Goal: Information Seeking & Learning: Check status

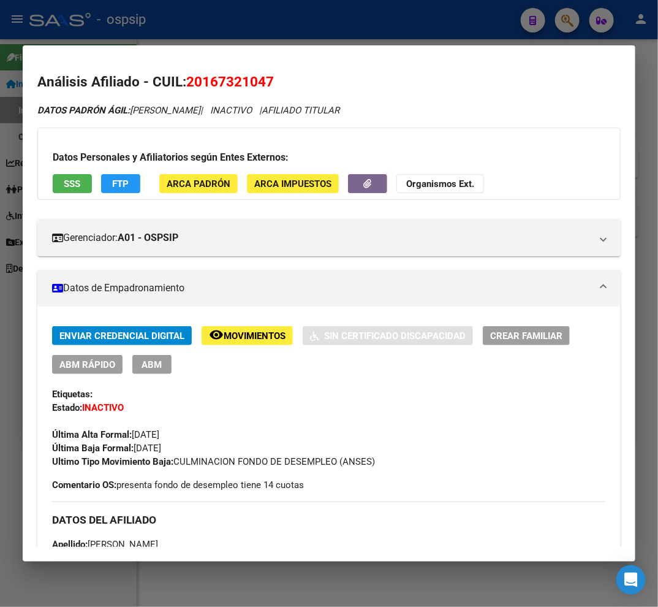
scroll to position [272, 0]
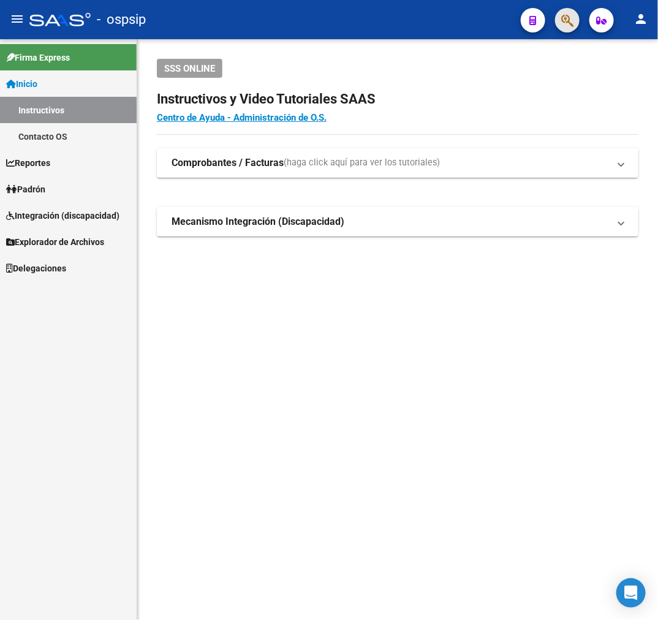
click at [560, 19] on button "button" at bounding box center [567, 20] width 25 height 25
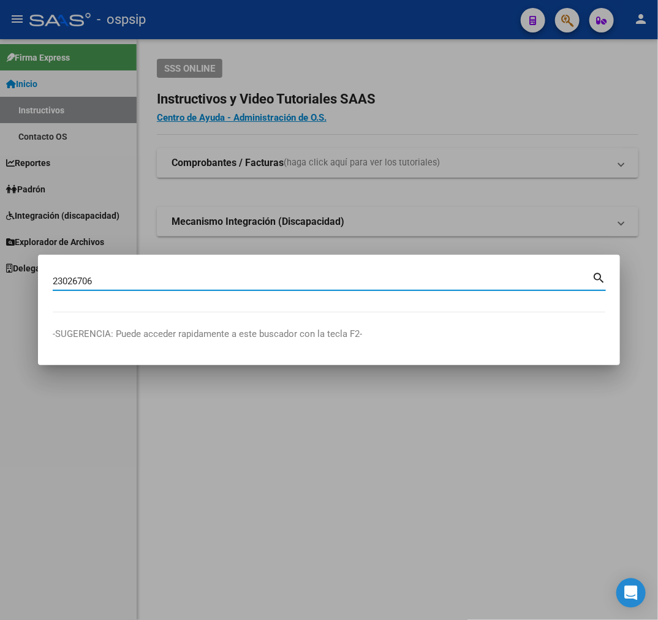
type input "23026706"
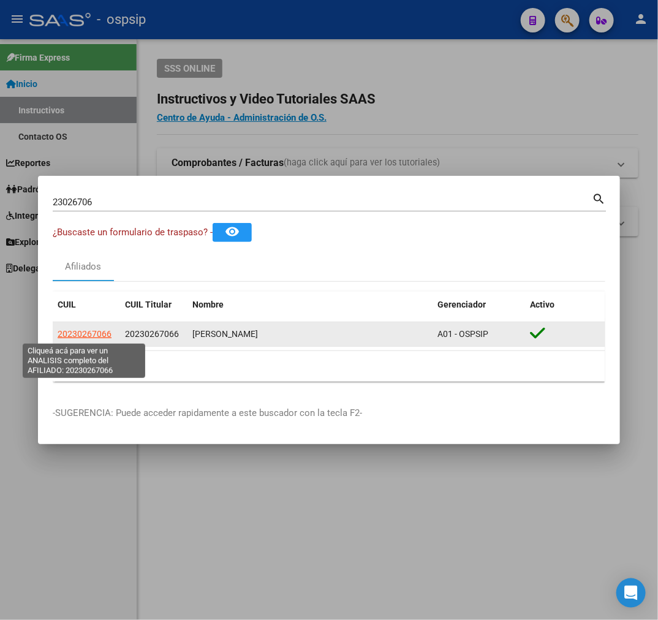
click at [94, 336] on span "20230267066" at bounding box center [85, 334] width 54 height 10
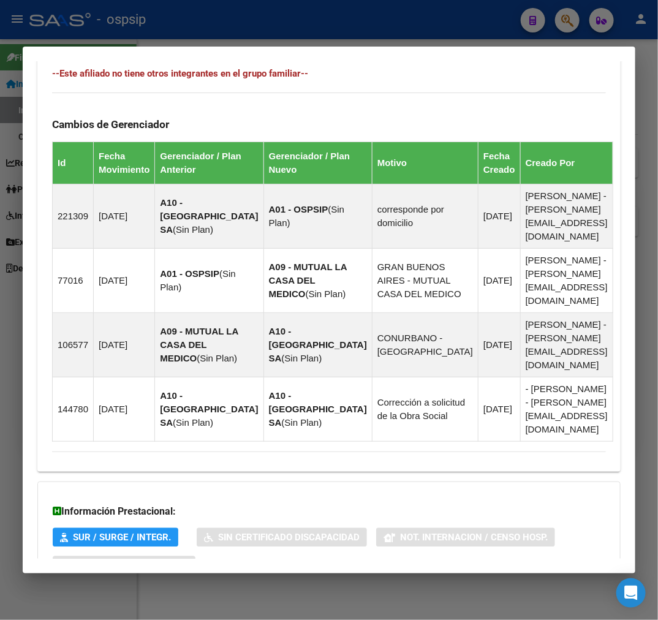
scroll to position [807, 0]
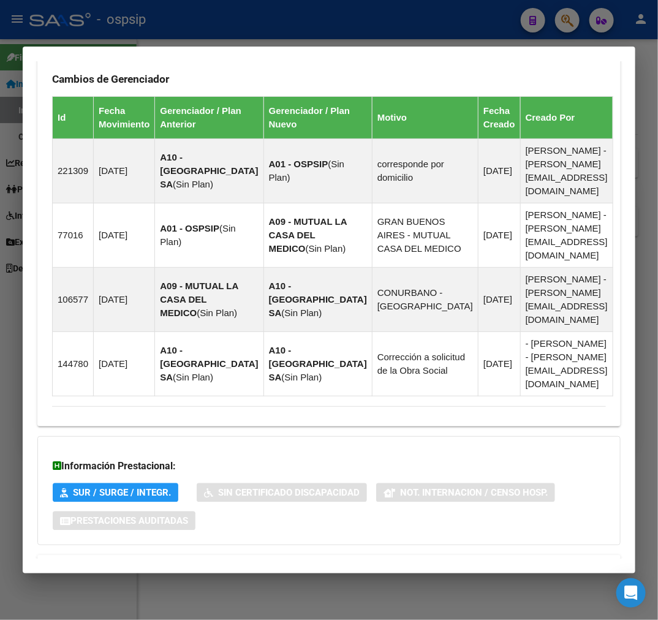
click at [345, 563] on mat-panel-title "Aportes y Contribuciones del Afiliado: 20230267066" at bounding box center [321, 570] width 539 height 15
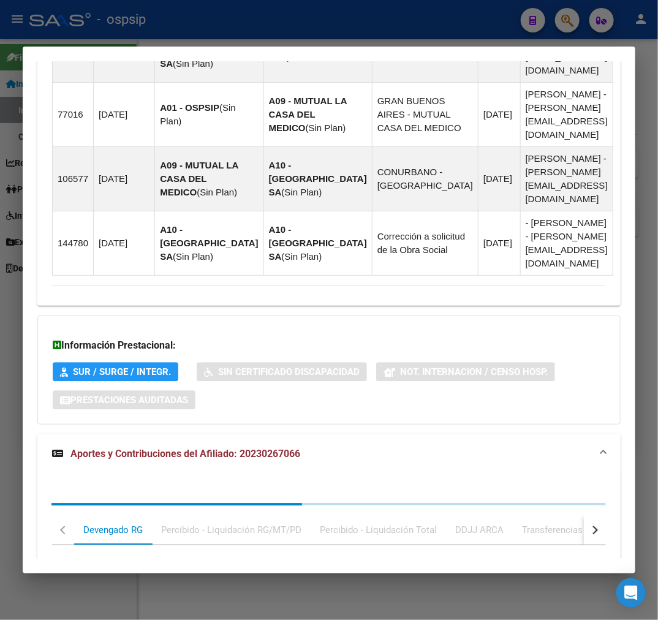
scroll to position [1140, 0]
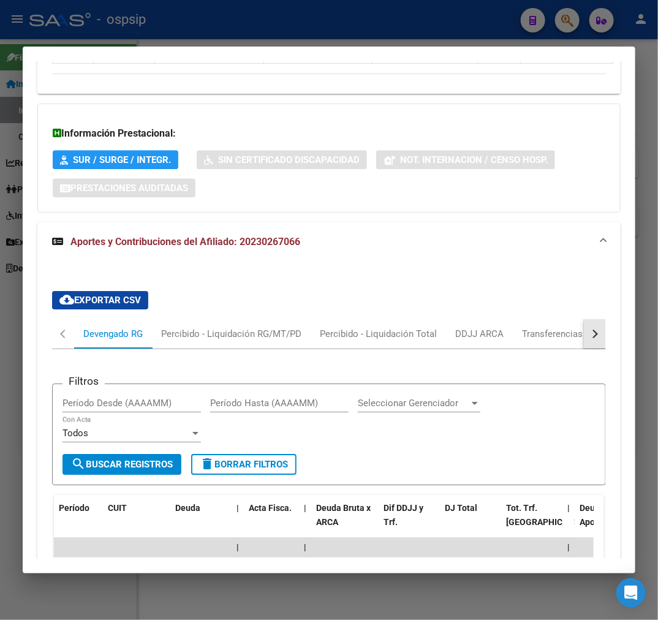
click at [584, 319] on button "button" at bounding box center [595, 333] width 22 height 29
click at [529, 319] on div "Sano ARCA" at bounding box center [543, 333] width 66 height 29
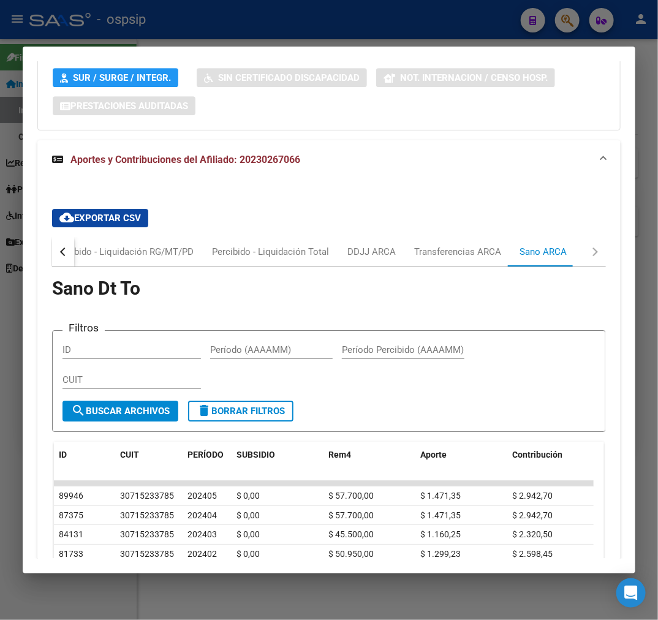
scroll to position [1189, 0]
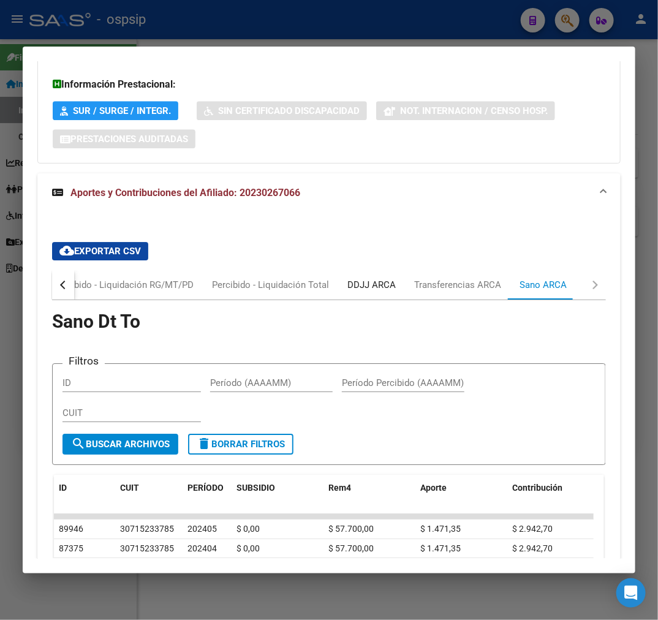
click at [384, 278] on div "DDJJ ARCA" at bounding box center [371, 284] width 48 height 13
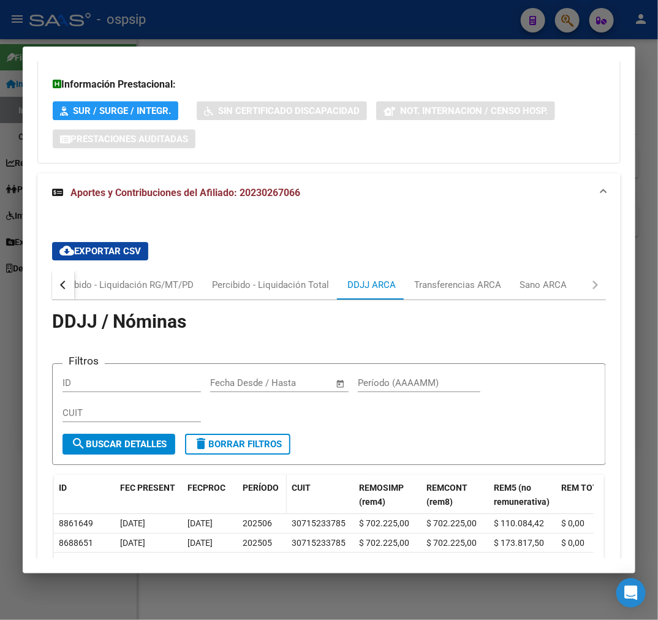
click at [260, 483] on span "PERÍODO" at bounding box center [261, 488] width 36 height 10
click at [55, 270] on button "button" at bounding box center [63, 284] width 22 height 29
click at [137, 278] on div "Devengado RG" at bounding box center [112, 284] width 59 height 13
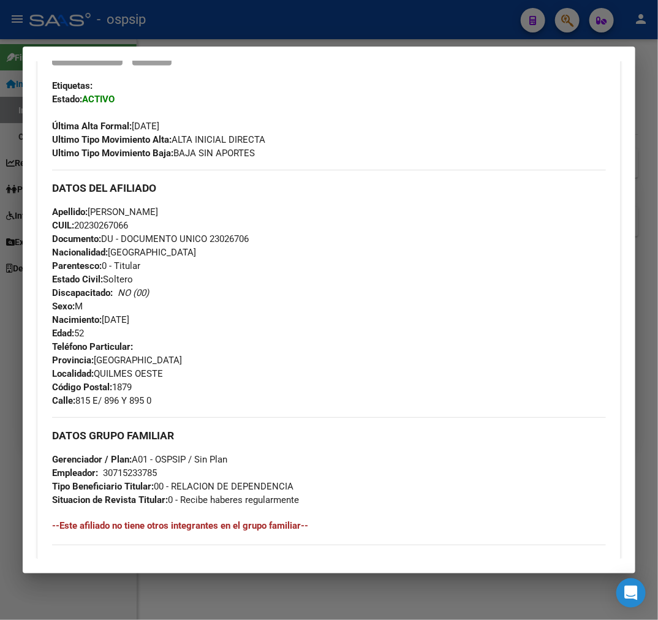
scroll to position [31, 0]
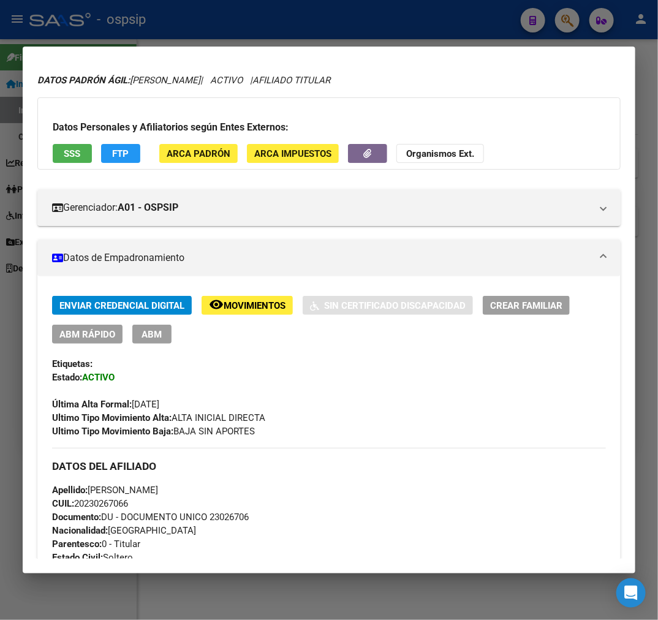
click at [111, 148] on button "FTP" at bounding box center [120, 153] width 39 height 19
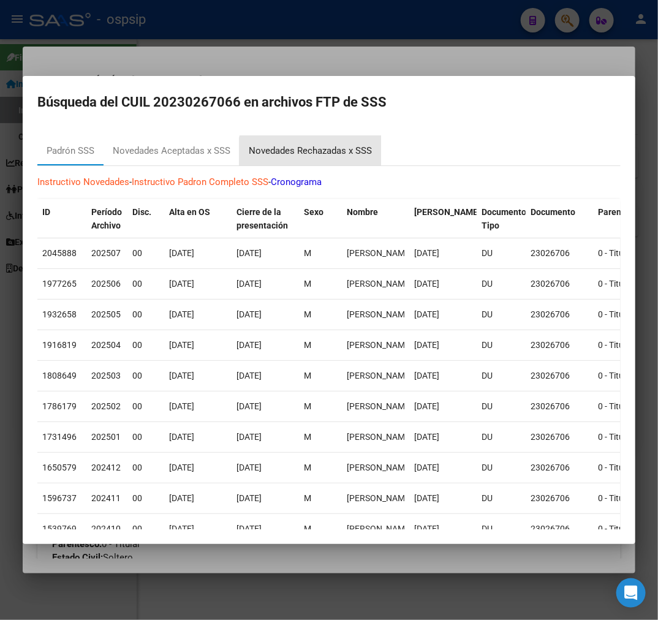
click at [316, 154] on div "Novedades Rechazadas x SSS" at bounding box center [310, 151] width 123 height 14
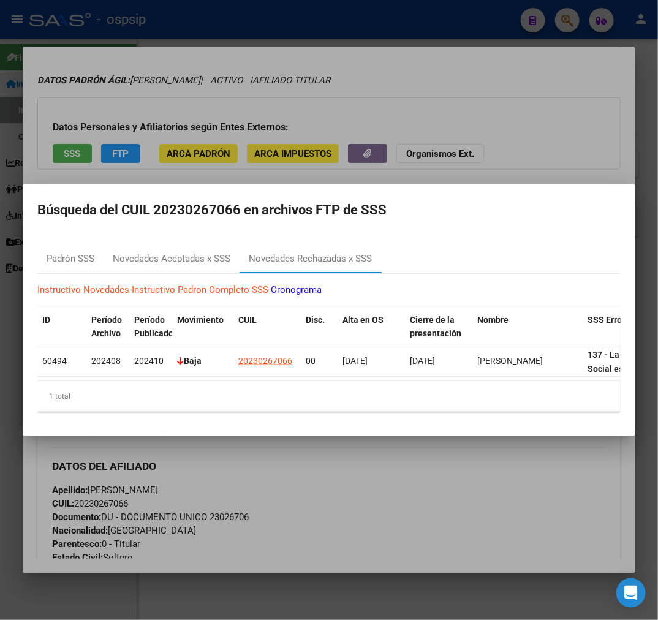
click at [409, 473] on div at bounding box center [329, 310] width 658 height 620
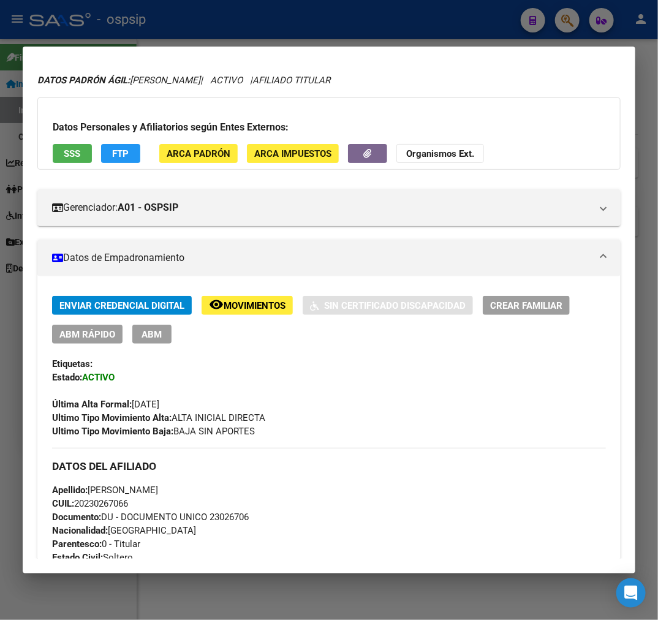
click at [211, 1] on div at bounding box center [329, 310] width 658 height 620
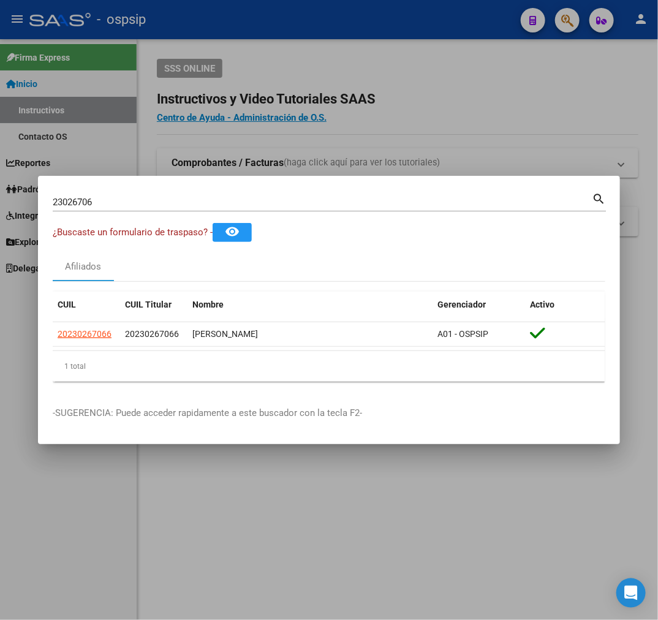
drag, startPoint x: 357, startPoint y: 57, endPoint x: 517, endPoint y: 66, distance: 160.8
click at [380, 63] on div at bounding box center [329, 310] width 658 height 620
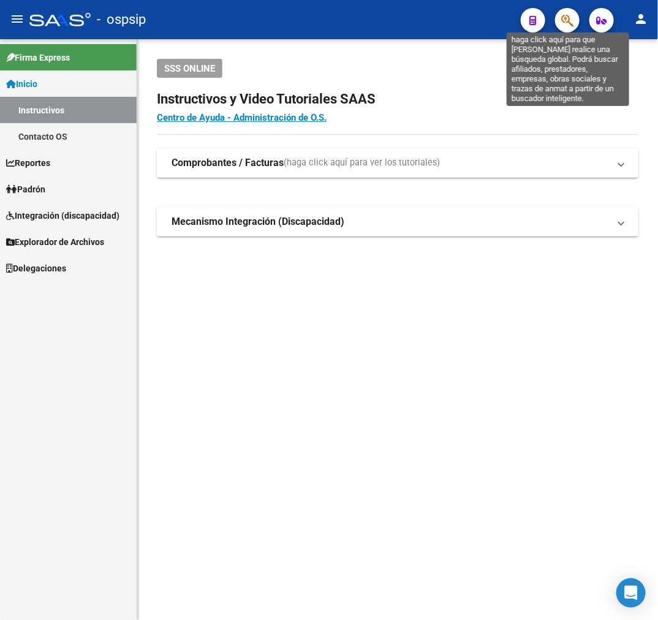
click at [573, 23] on icon "button" at bounding box center [567, 20] width 12 height 14
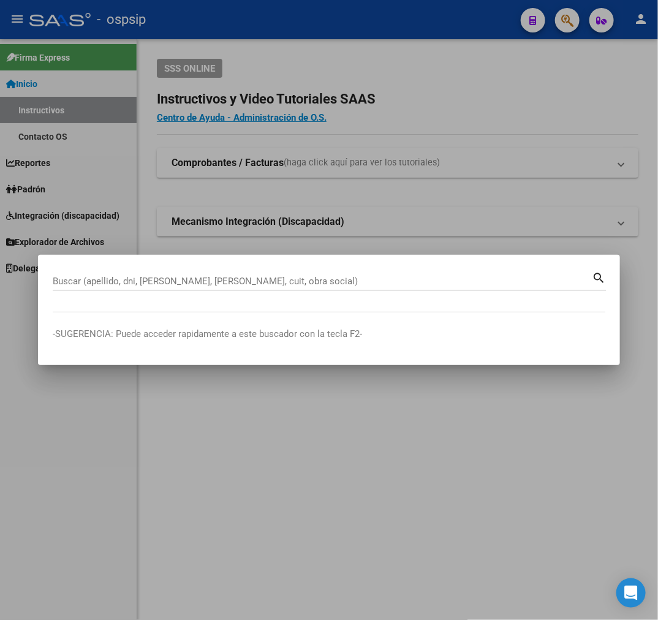
drag, startPoint x: 80, startPoint y: 90, endPoint x: 81, endPoint y: 102, distance: 11.7
click at [80, 99] on div at bounding box center [329, 310] width 658 height 620
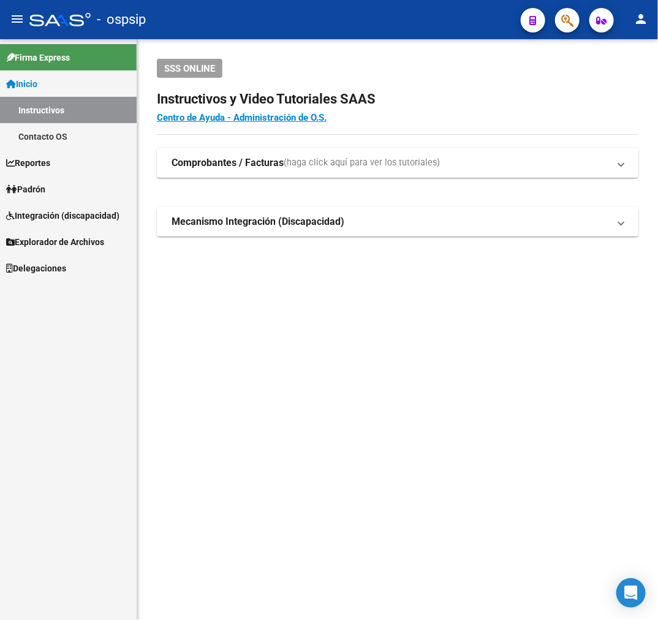
click at [81, 102] on link "Instructivos" at bounding box center [68, 110] width 137 height 26
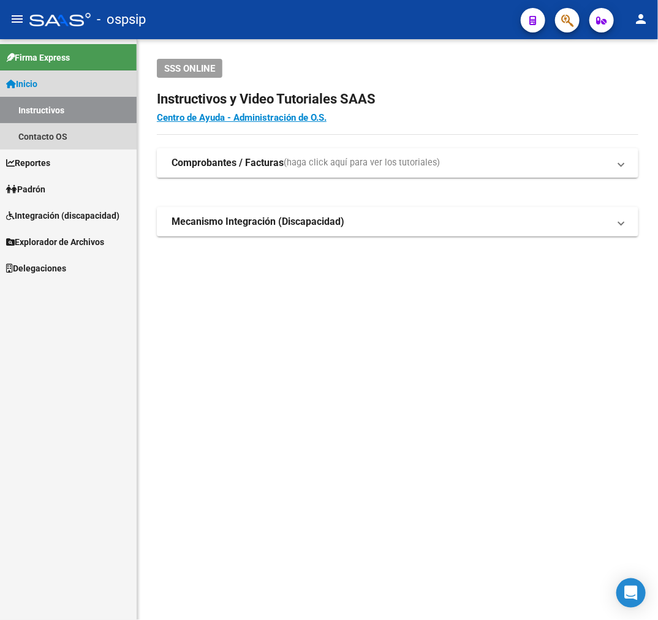
click at [86, 81] on link "Inicio" at bounding box center [68, 83] width 137 height 26
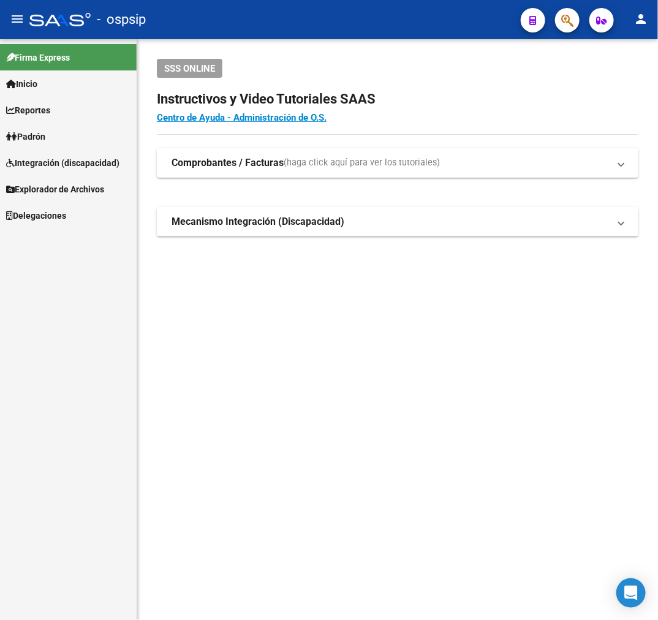
click at [83, 107] on link "Reportes" at bounding box center [68, 110] width 137 height 26
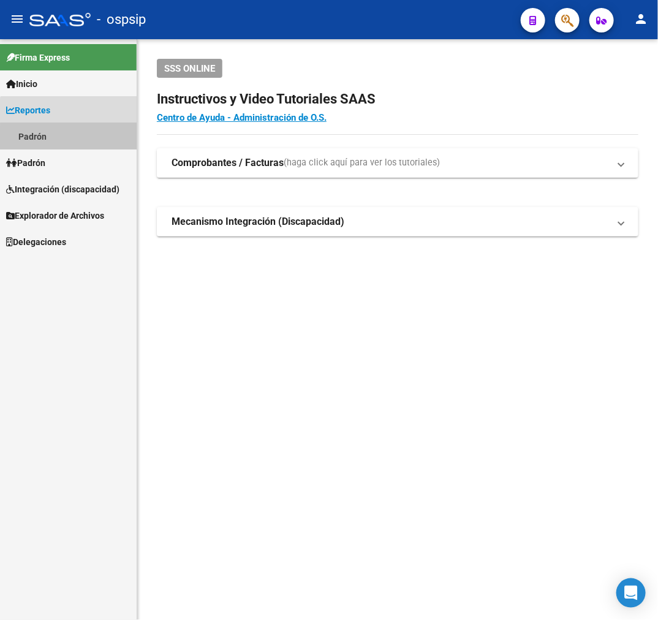
click at [87, 140] on link "Padrón" at bounding box center [68, 136] width 137 height 26
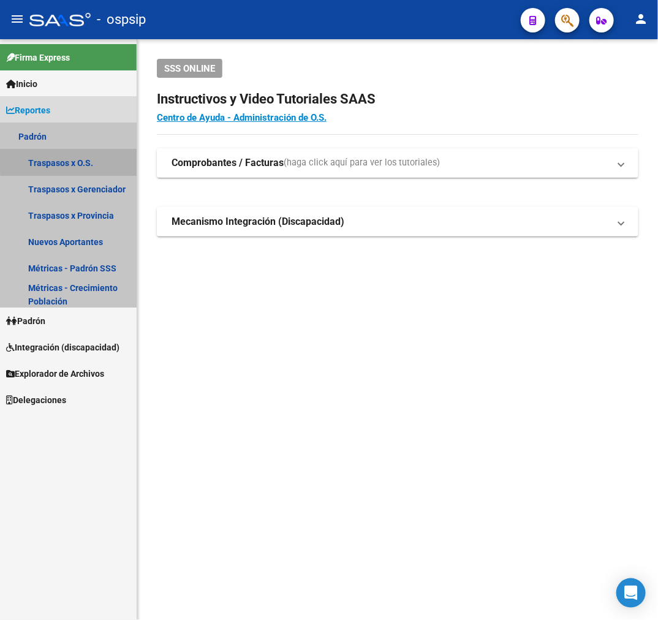
click at [88, 160] on link "Traspasos x O.S." at bounding box center [68, 163] width 137 height 26
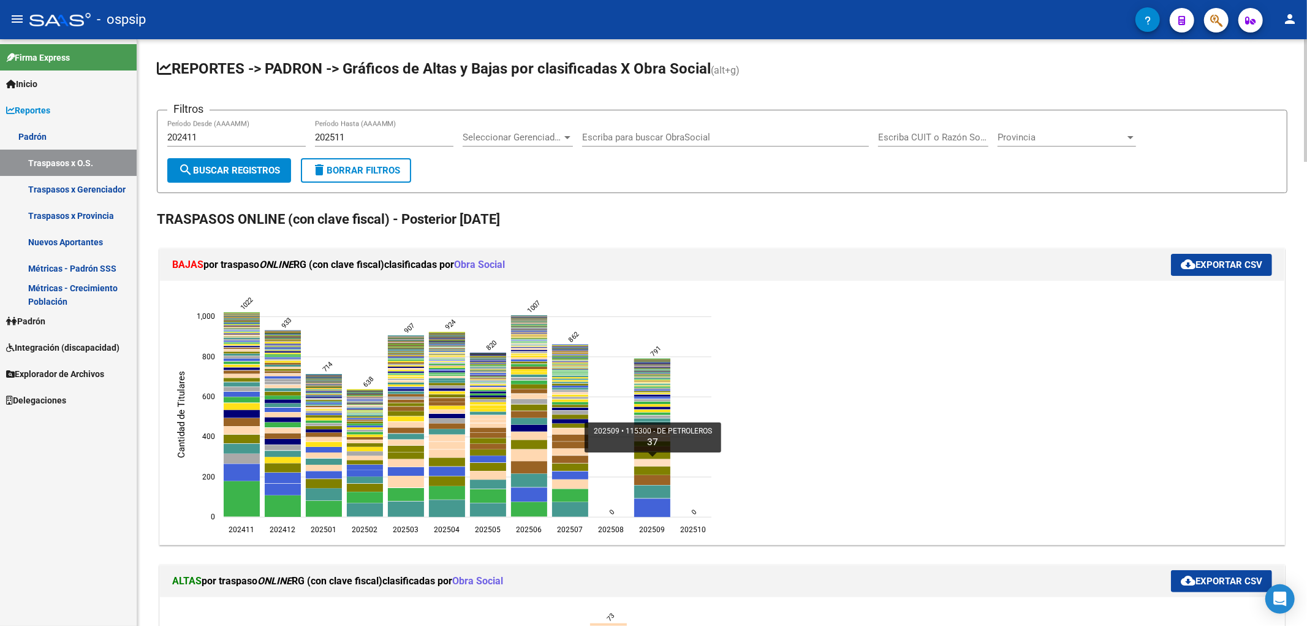
click at [650, 463] on icon "202509 115300 - DE PETROLEROS 37" at bounding box center [652, 461] width 36 height 7
type input "DE PETROLEROS"
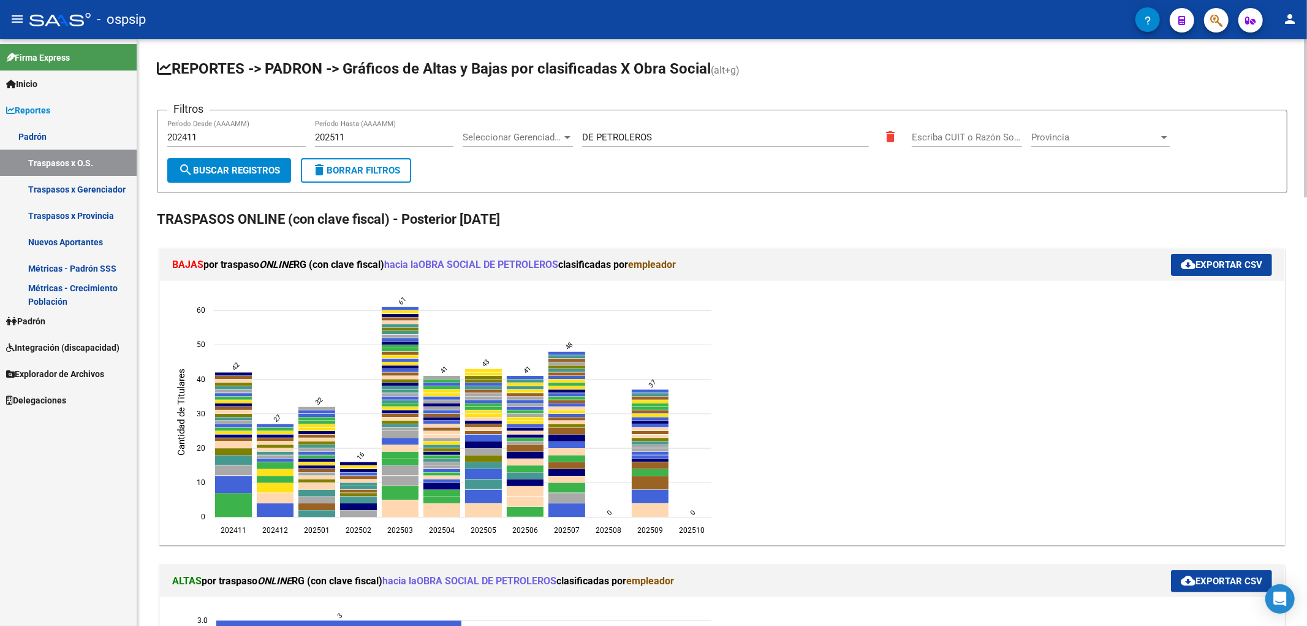
click at [213, 133] on input "202411" at bounding box center [236, 137] width 138 height 11
type input "202509"
click at [412, 150] on div "202511 Período Hasta (AAAAMM)" at bounding box center [384, 139] width 138 height 38
click at [398, 137] on input "202511" at bounding box center [384, 137] width 138 height 11
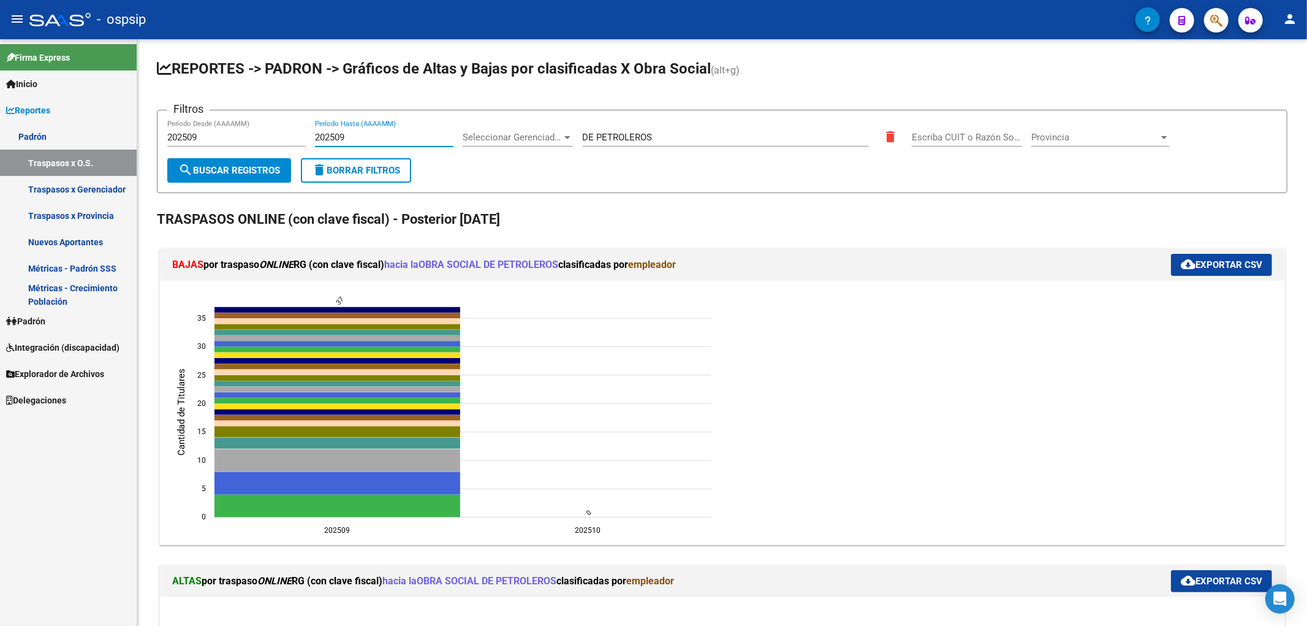
type input "202509"
click at [658, 273] on button "cloud_download Exportar CSV" at bounding box center [1221, 265] width 101 height 22
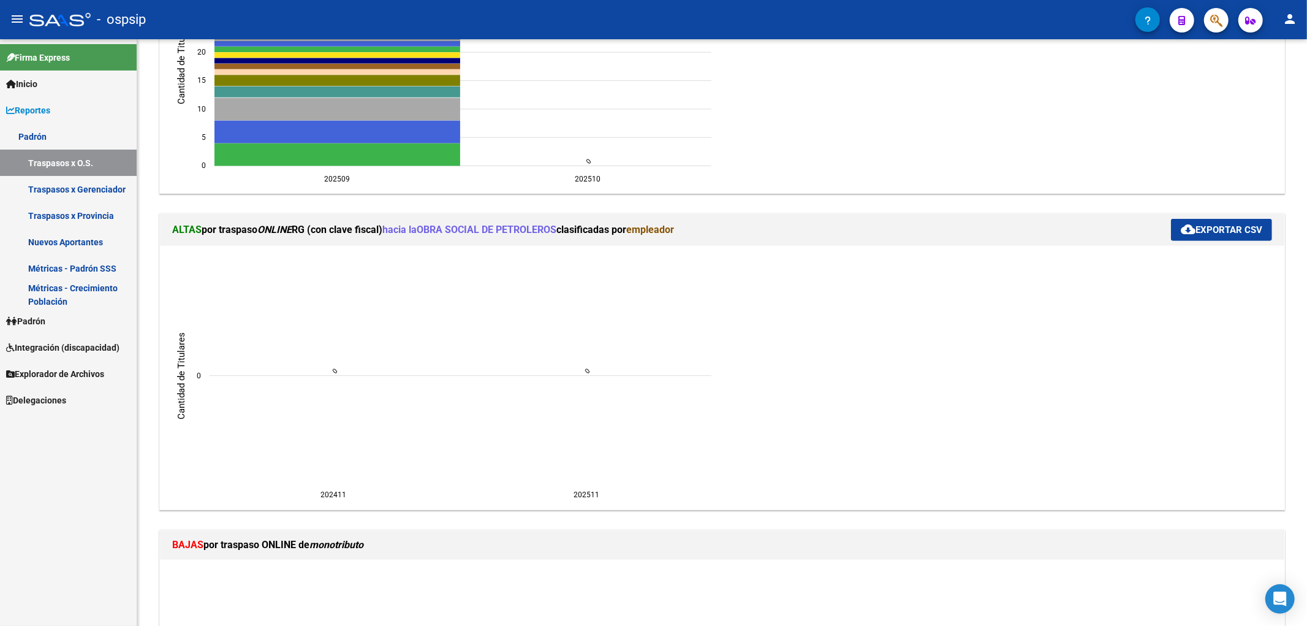
scroll to position [340, 0]
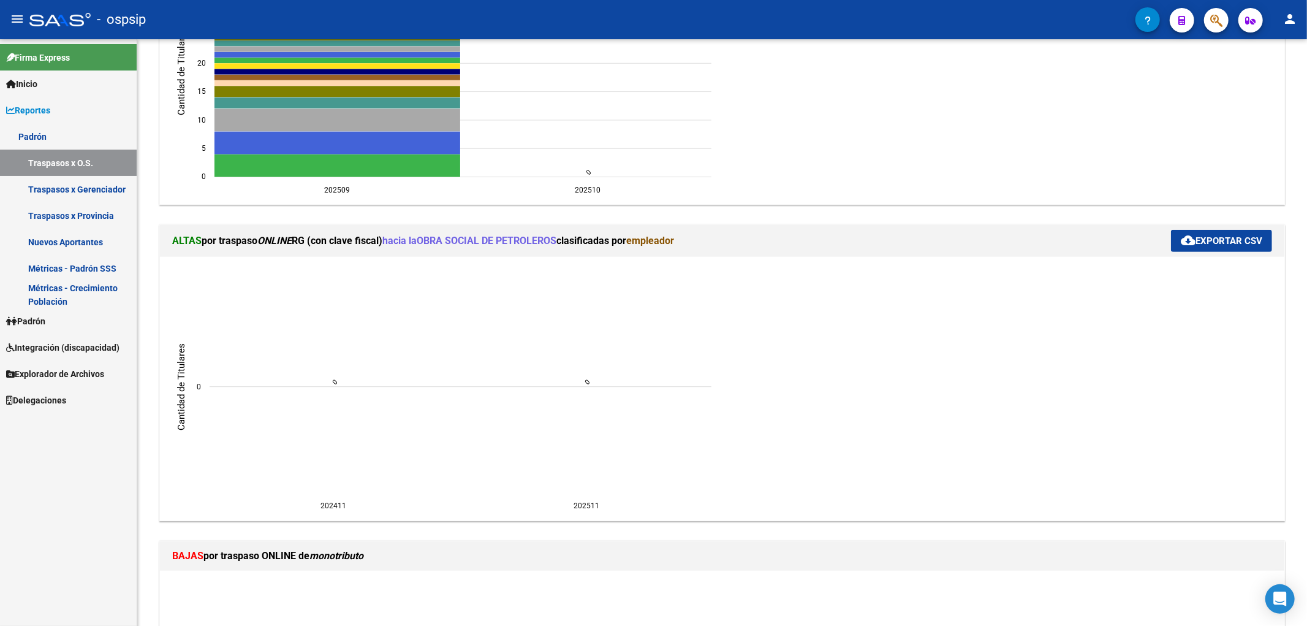
click at [658, 466] on ngx-charts-chart "202411 202411 202511 202511 0 0 Cantidad de Titulares 0 0" at bounding box center [722, 388] width 1106 height 245
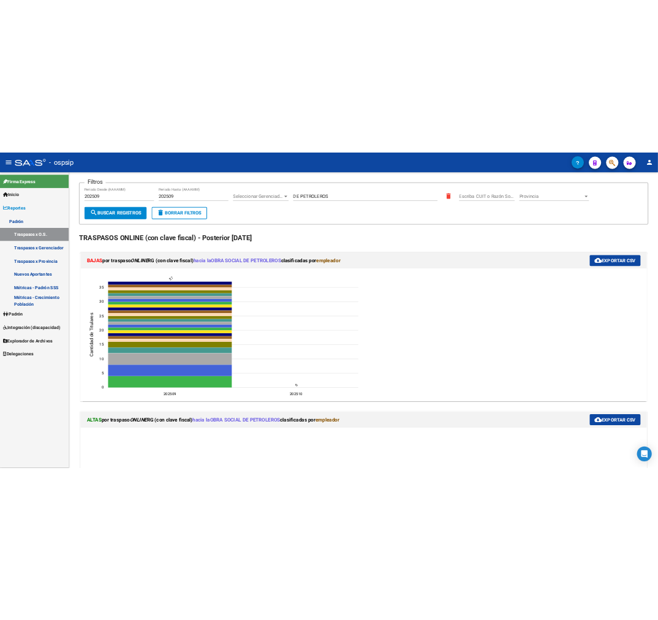
scroll to position [0, 0]
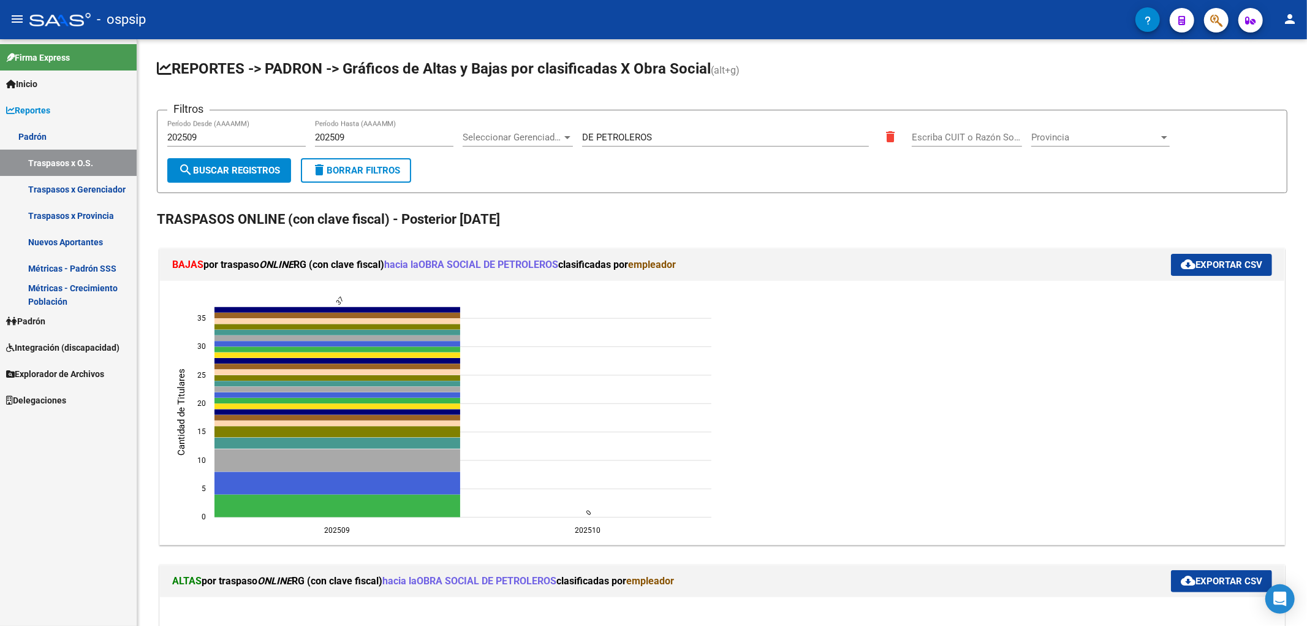
click at [658, 252] on div "BAJAS por traspaso ONLINE RG (con clave fiscal) hacia la OBRA SOCIAL DE PETROLE…" at bounding box center [722, 265] width 1124 height 32
click at [658, 262] on span "cloud_download Exportar CSV" at bounding box center [1221, 264] width 81 height 11
click at [658, 313] on ngx-charts-chart "202509 202509 202510 202510 0 0 5 5 10 10 15 15 20 20 25 25 30 30 35 35 Cantida…" at bounding box center [722, 412] width 1106 height 245
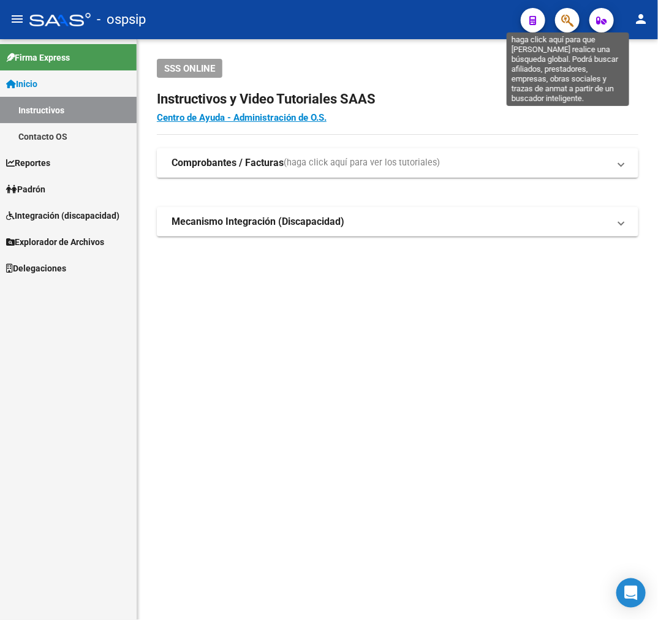
click at [566, 25] on icon "button" at bounding box center [567, 20] width 12 height 14
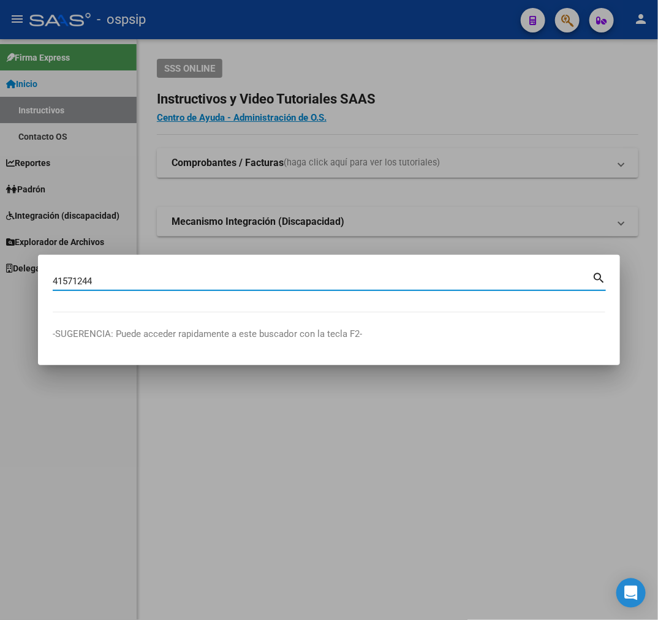
type input "41571244"
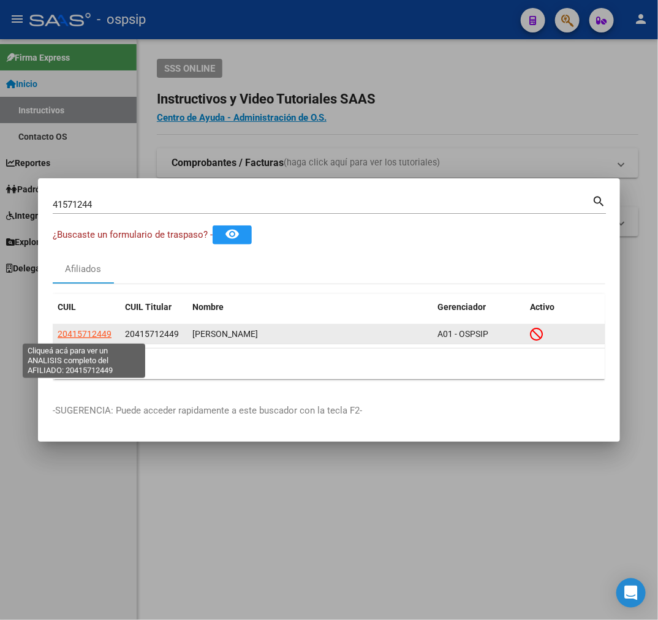
click at [78, 333] on span "20415712449" at bounding box center [85, 334] width 54 height 10
type textarea "20415712449"
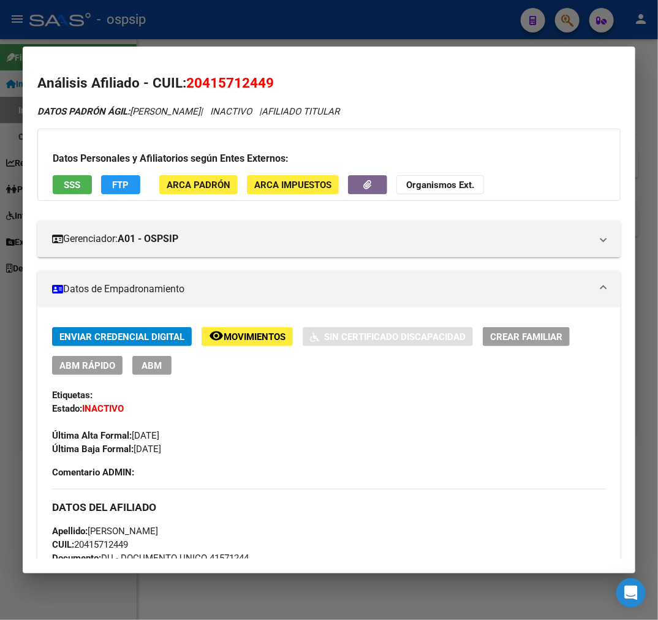
click at [112, 192] on button "FTP" at bounding box center [120, 184] width 39 height 19
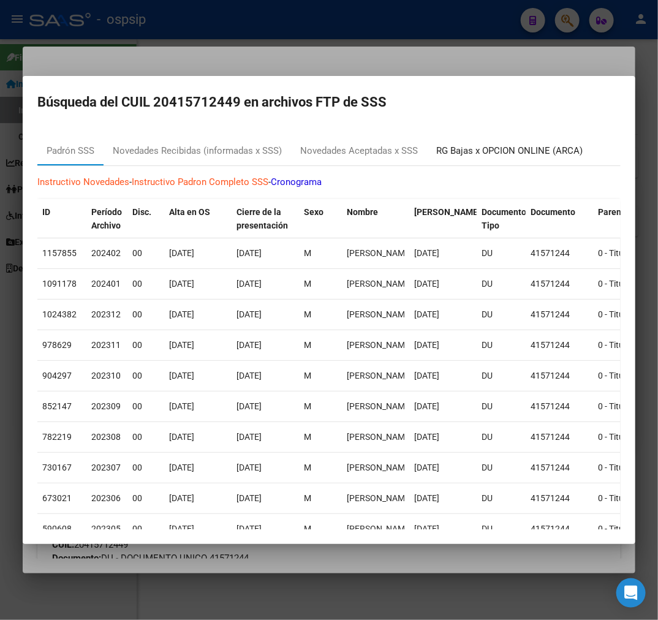
click at [537, 157] on div "RG Bajas x OPCION ONLINE (ARCA)" at bounding box center [509, 150] width 165 height 29
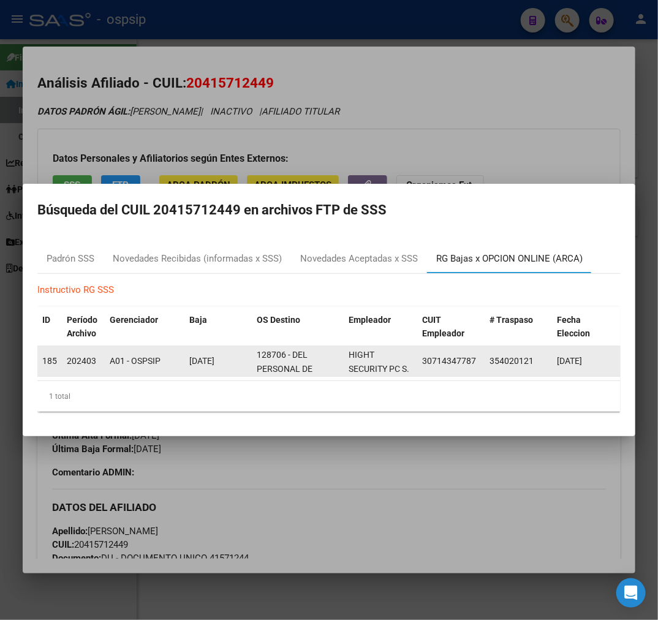
scroll to position [15, 0]
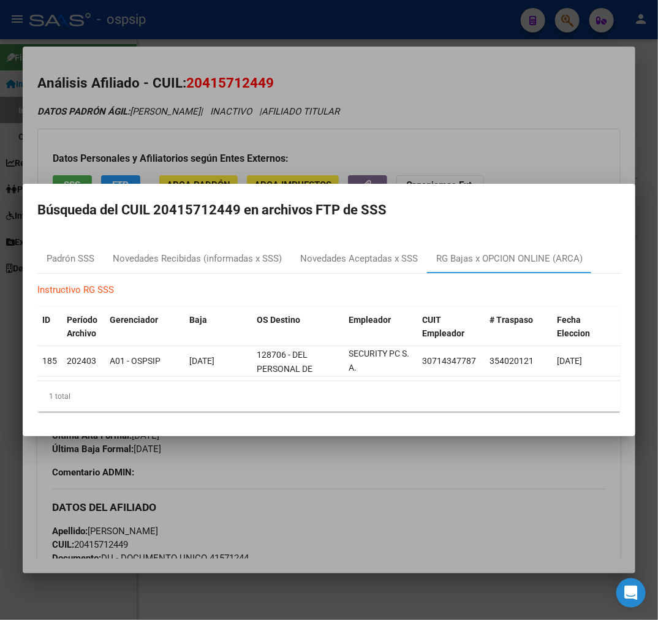
click at [378, 152] on div at bounding box center [329, 310] width 658 height 620
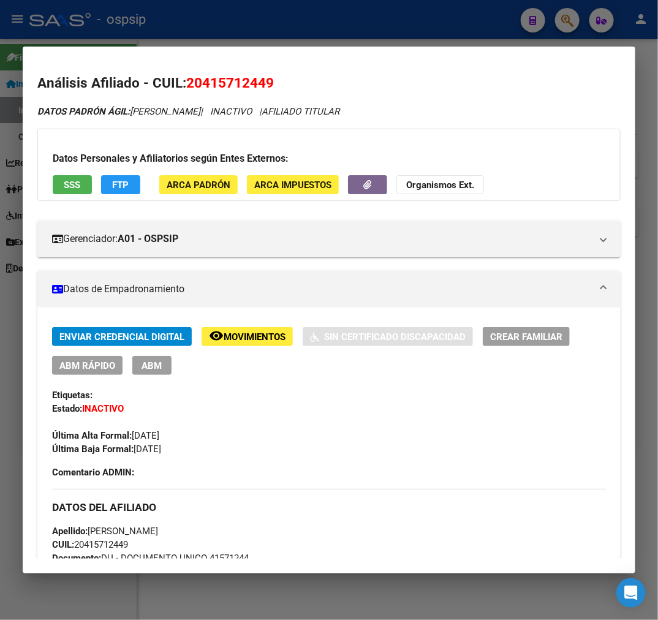
drag, startPoint x: 381, startPoint y: 150, endPoint x: 398, endPoint y: 162, distance: 20.7
click at [385, 153] on h3 "Datos Personales y Afiliatorios según Entes Externos:" at bounding box center [329, 158] width 553 height 15
click at [286, 32] on div at bounding box center [329, 310] width 658 height 620
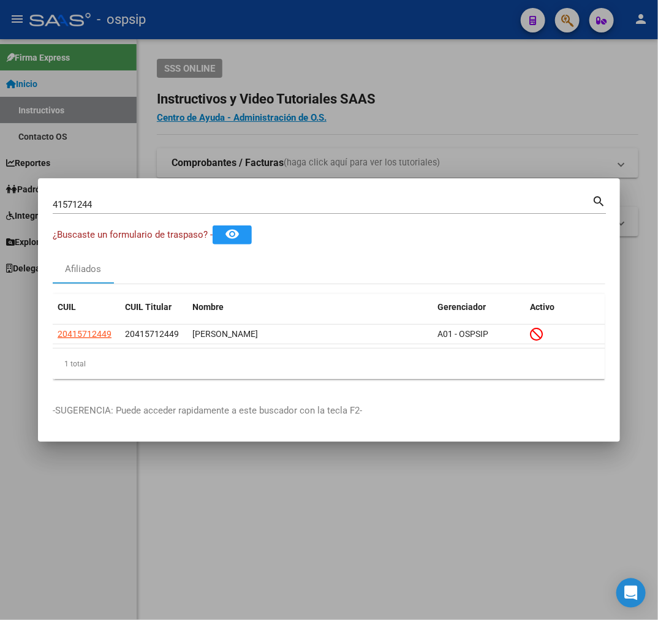
click at [303, 45] on div at bounding box center [329, 310] width 658 height 620
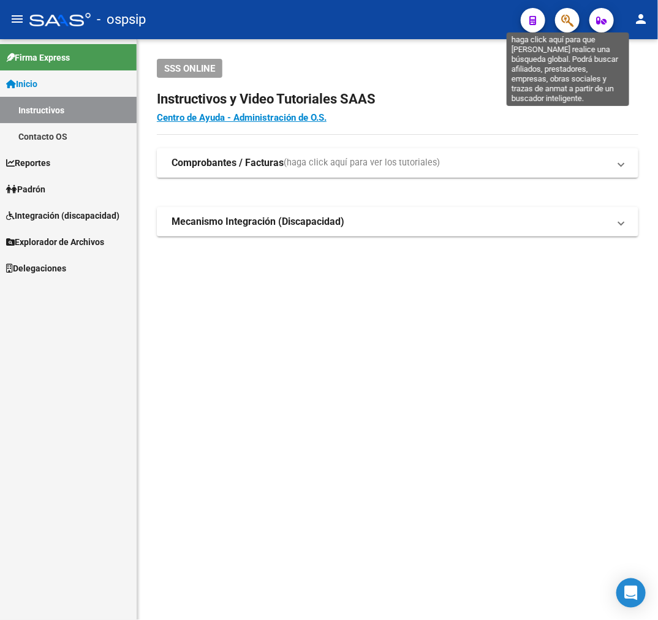
click at [563, 18] on icon "button" at bounding box center [567, 20] width 12 height 14
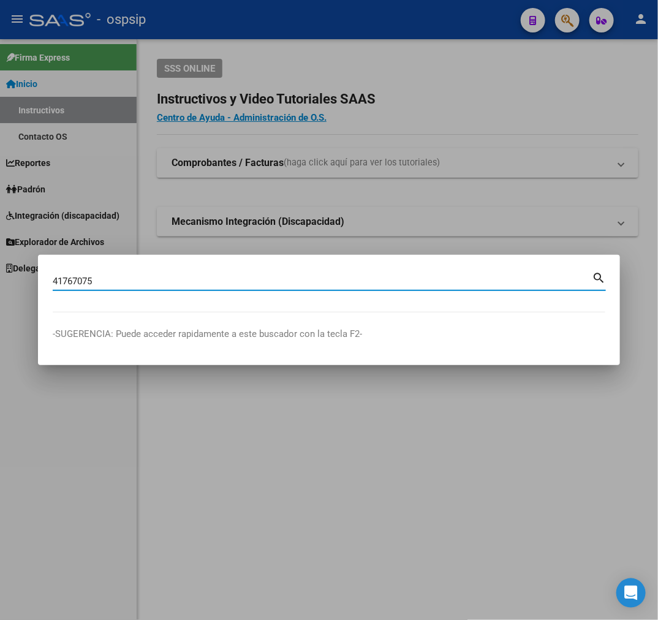
type input "41767075"
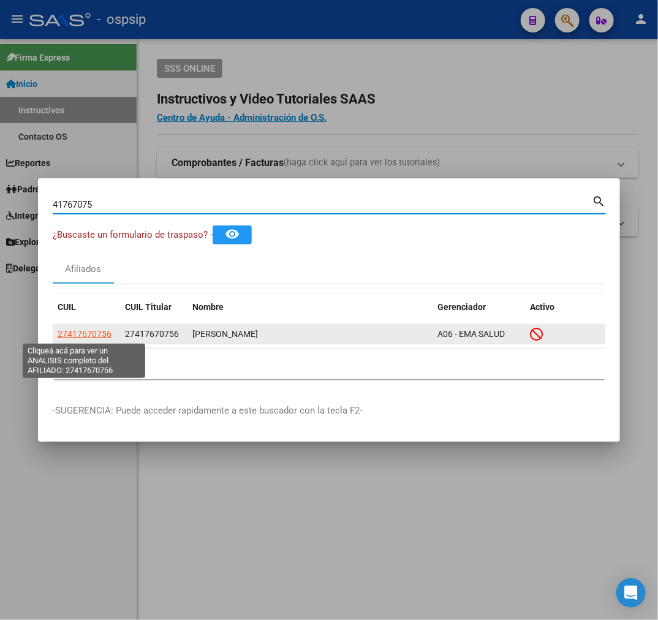
click at [83, 333] on span "27417670756" at bounding box center [85, 334] width 54 height 10
type textarea "27417670756"
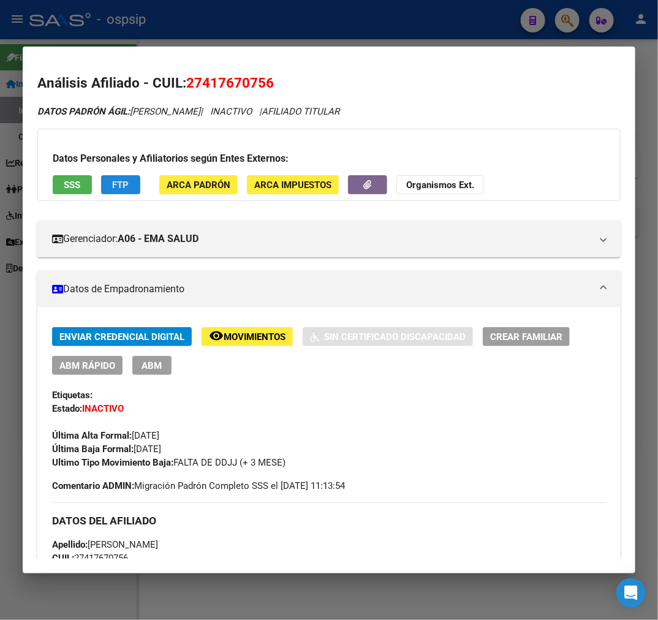
click at [119, 180] on span "FTP" at bounding box center [121, 185] width 17 height 11
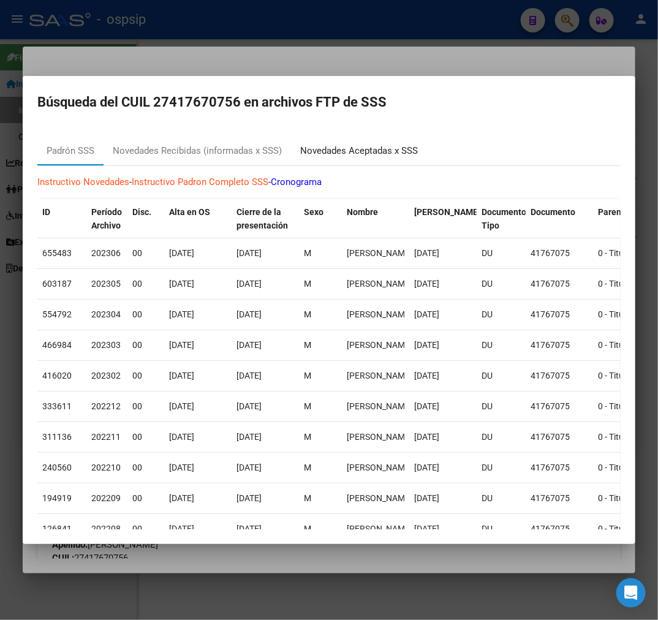
click at [383, 147] on div "Novedades Aceptadas x SSS" at bounding box center [359, 151] width 118 height 14
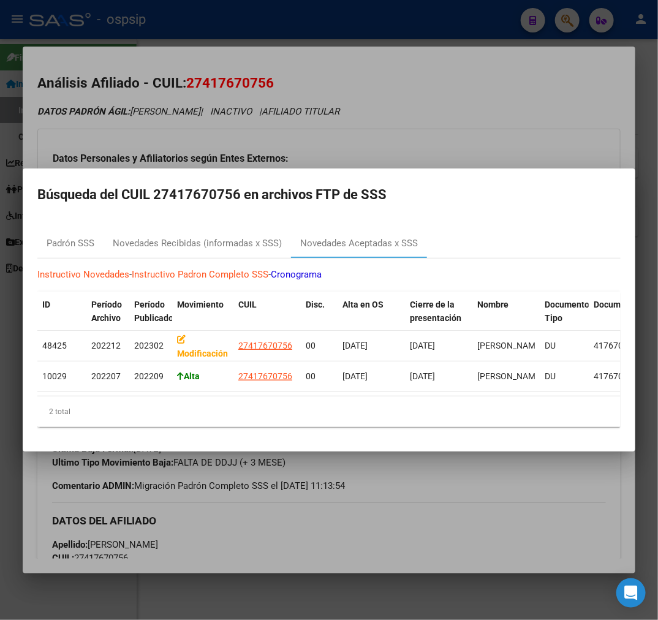
drag, startPoint x: 484, startPoint y: 120, endPoint x: 490, endPoint y: 127, distance: 9.6
click at [487, 121] on div at bounding box center [329, 310] width 658 height 620
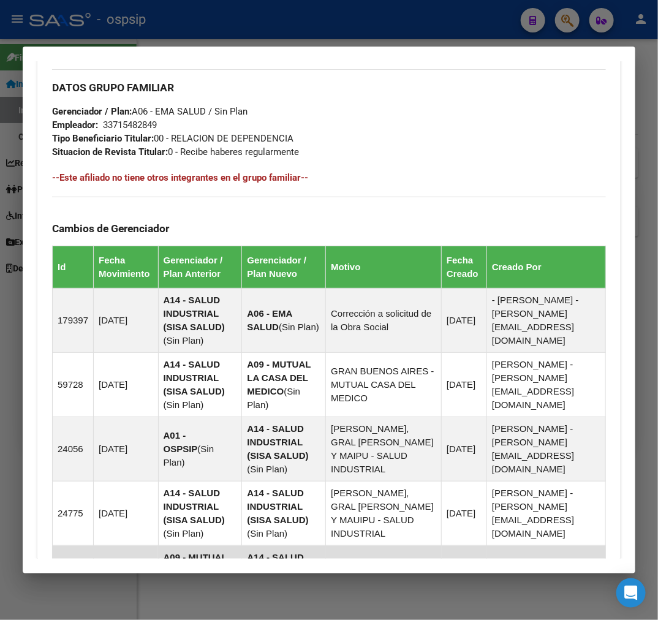
scroll to position [949, 0]
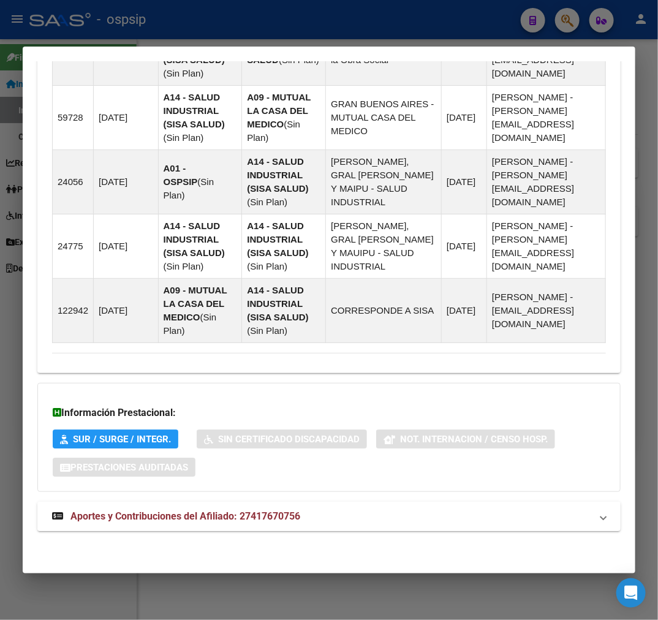
click at [390, 521] on mat-panel-title "Aportes y Contribuciones del Afiliado: 27417670756" at bounding box center [321, 516] width 539 height 15
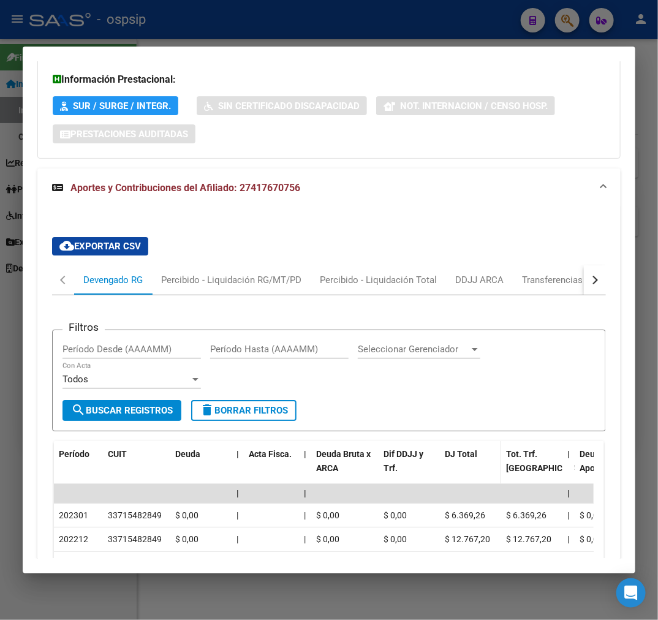
scroll to position [1349, 0]
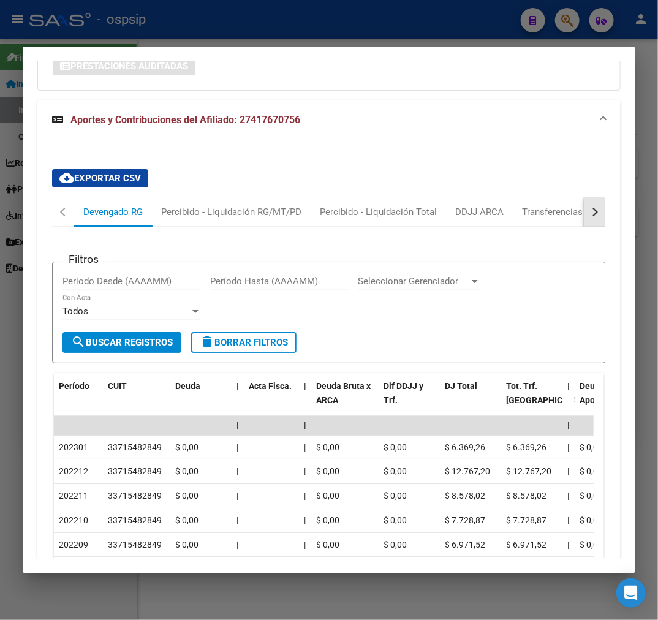
click at [587, 219] on button "button" at bounding box center [595, 211] width 22 height 29
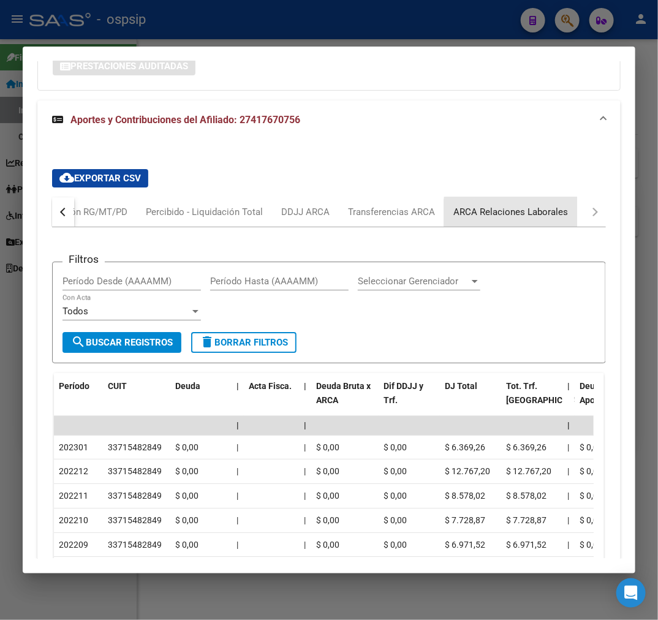
click at [559, 221] on div "ARCA Relaciones Laborales" at bounding box center [510, 211] width 133 height 29
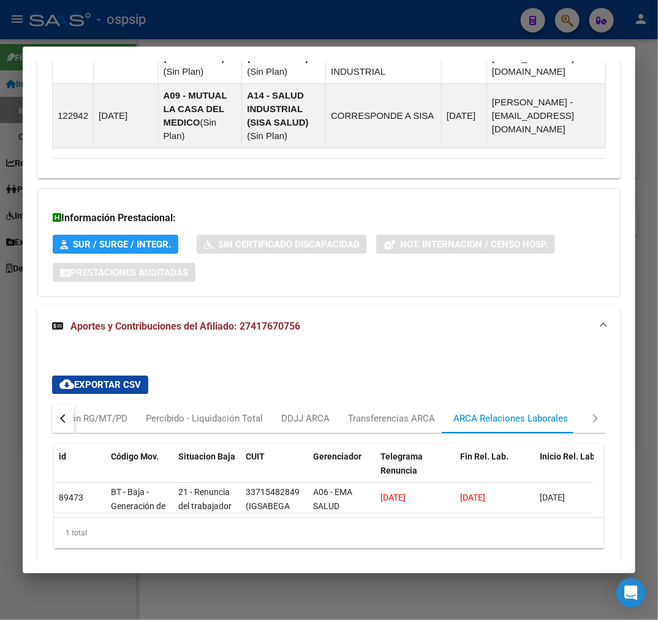
scroll to position [1201, 0]
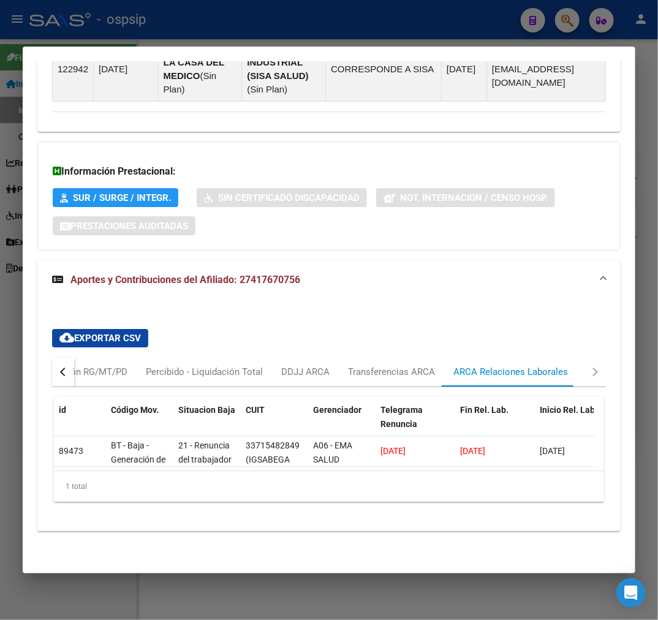
drag, startPoint x: 189, startPoint y: 475, endPoint x: 211, endPoint y: 472, distance: 22.2
click at [211, 472] on div "1 total" at bounding box center [329, 486] width 550 height 31
click at [341, 32] on div at bounding box center [329, 310] width 658 height 620
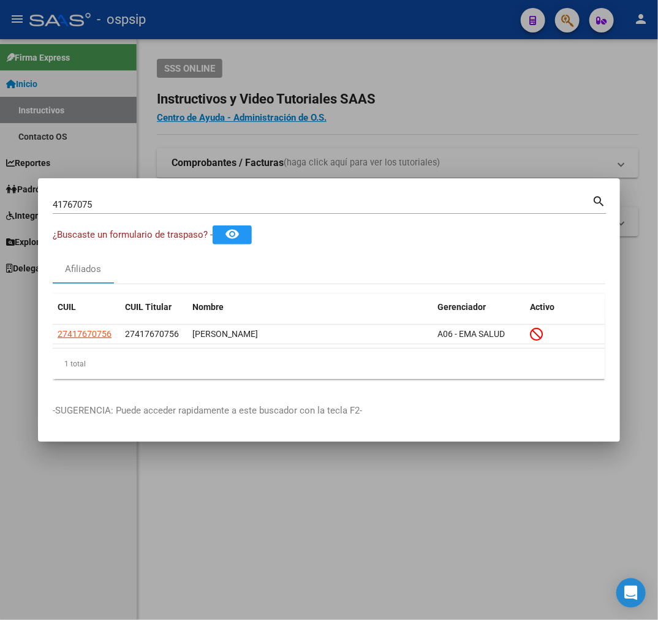
click at [341, 32] on div at bounding box center [329, 310] width 658 height 620
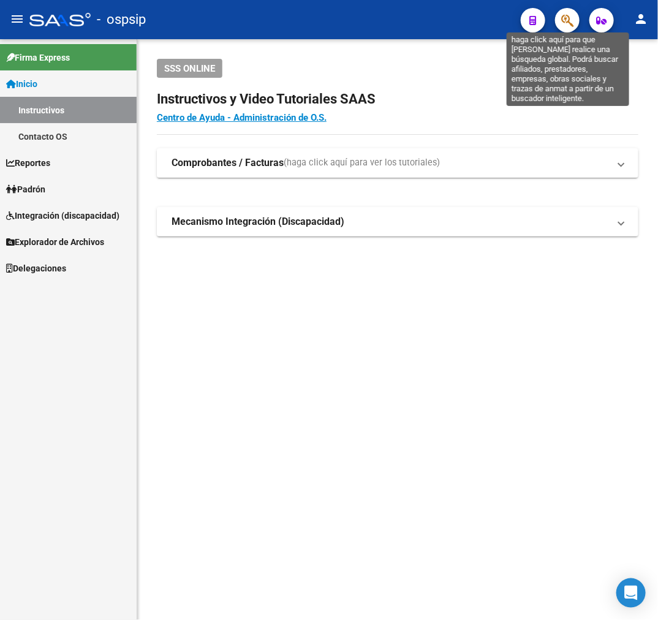
click at [566, 25] on icon "button" at bounding box center [567, 20] width 12 height 14
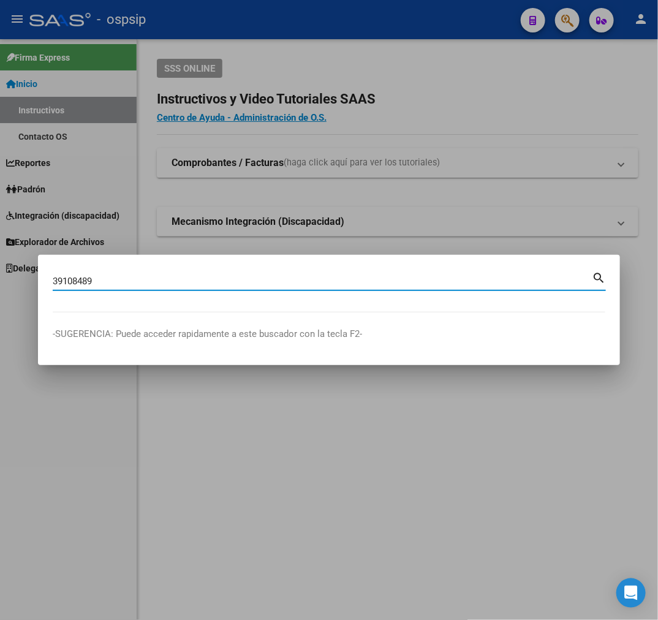
type input "39108489"
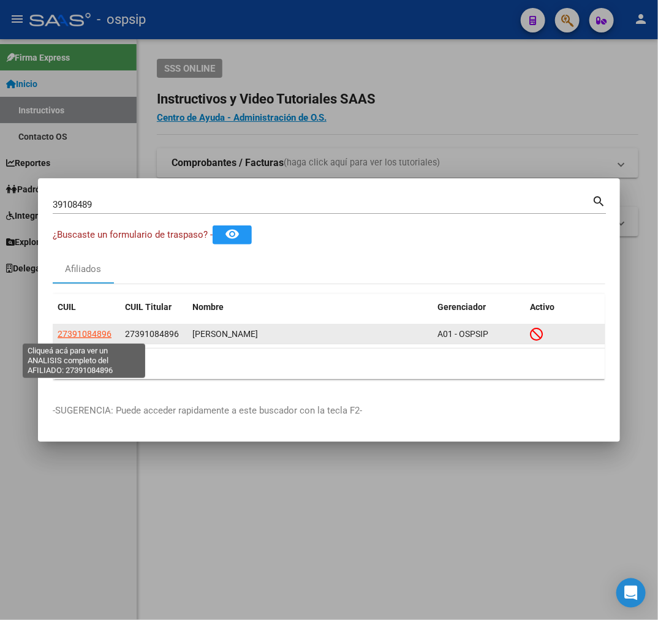
click at [97, 339] on app-link-go-to "27391084896" at bounding box center [85, 334] width 54 height 14
click at [97, 335] on span "27391084896" at bounding box center [85, 334] width 54 height 10
type textarea "27391084896"
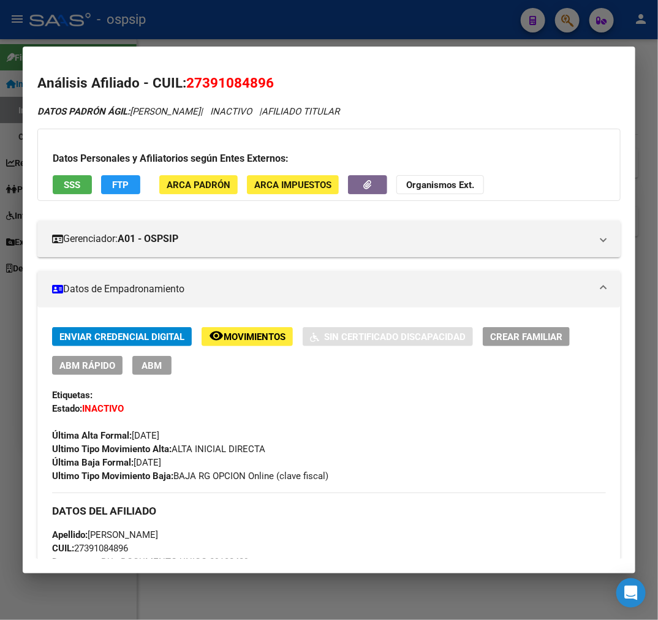
drag, startPoint x: 444, startPoint y: 452, endPoint x: 369, endPoint y: 365, distance: 115.2
click at [444, 451] on div "Ultimo Tipo Movimiento Alta: ALTA INICIAL DIRECTA" at bounding box center [329, 448] width 554 height 13
click at [275, 31] on div at bounding box center [329, 310] width 658 height 620
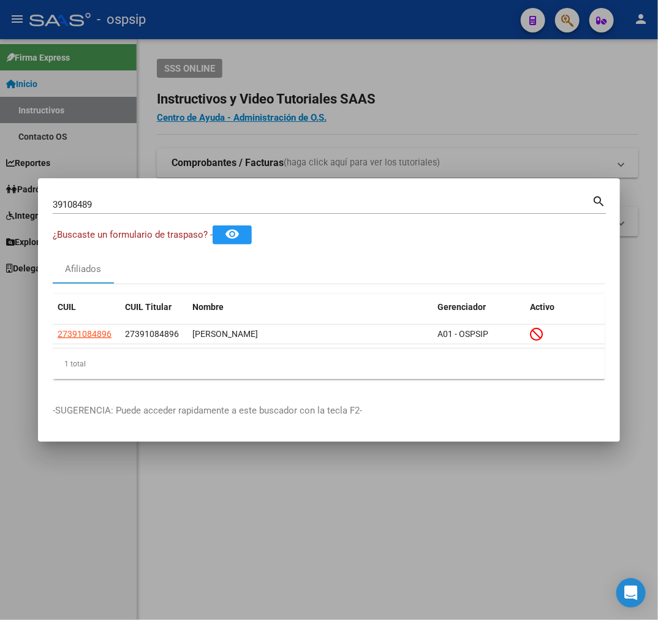
drag, startPoint x: 281, startPoint y: 31, endPoint x: 536, endPoint y: 54, distance: 256.5
click at [284, 32] on div at bounding box center [329, 310] width 658 height 620
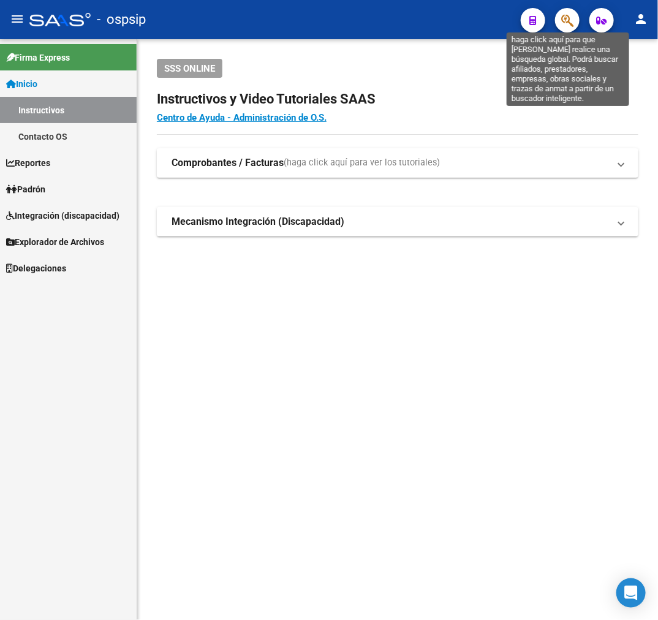
click at [565, 17] on icon "button" at bounding box center [567, 20] width 12 height 14
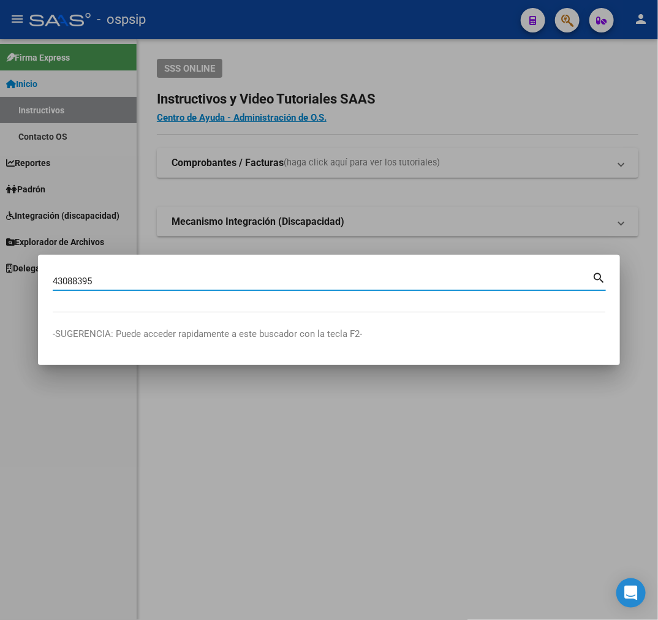
type input "43088395"
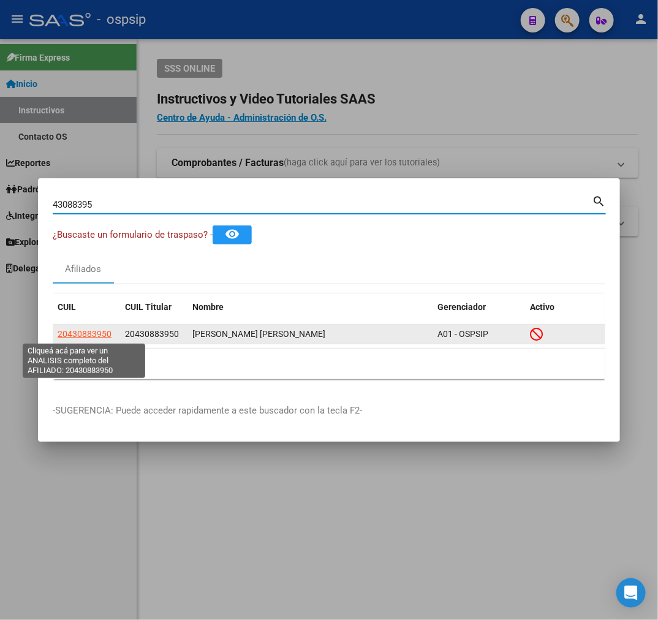
click at [88, 332] on span "20430883950" at bounding box center [85, 334] width 54 height 10
type textarea "20430883950"
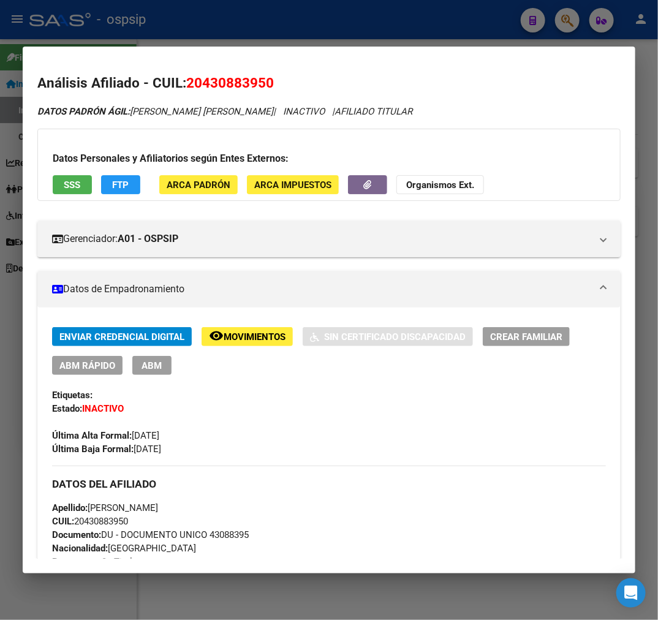
click at [119, 186] on span "FTP" at bounding box center [121, 185] width 17 height 11
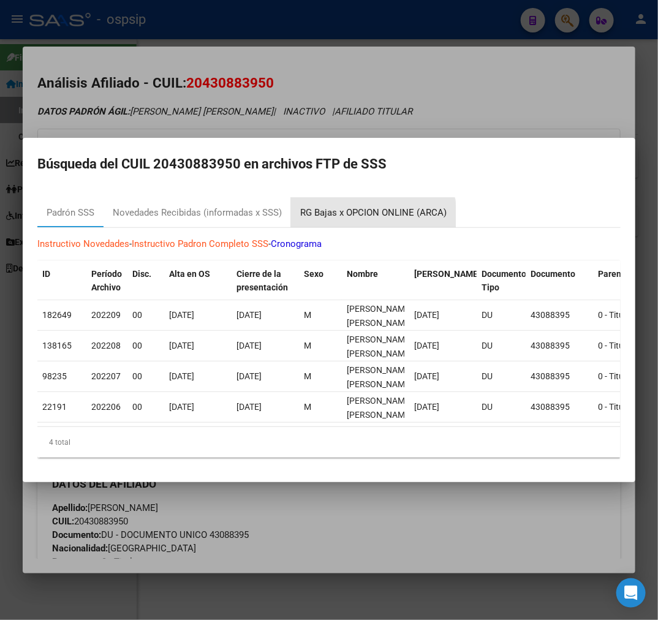
click at [351, 216] on div "RG Bajas x OPCION ONLINE (ARCA)" at bounding box center [373, 212] width 165 height 29
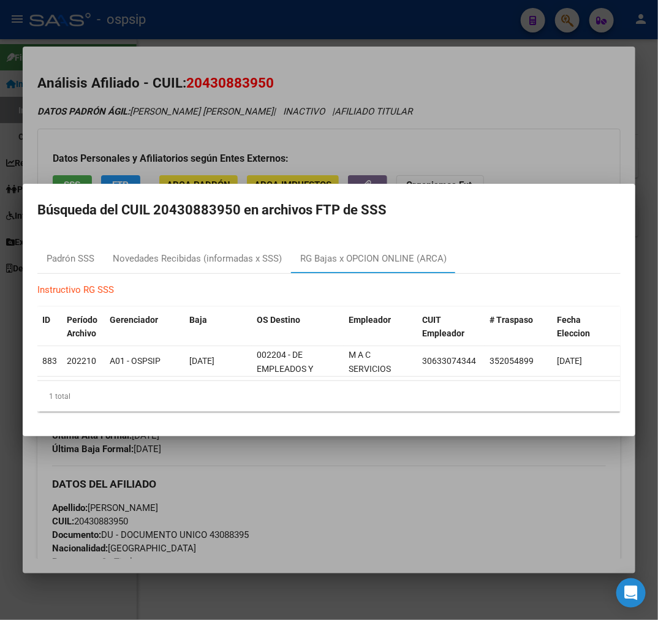
click at [500, 536] on div at bounding box center [329, 310] width 658 height 620
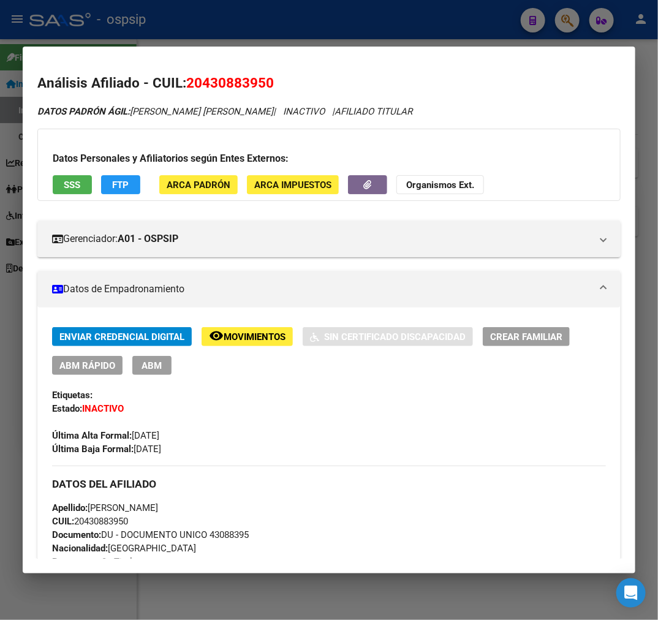
drag, startPoint x: 329, startPoint y: 55, endPoint x: 339, endPoint y: 43, distance: 15.7
click at [329, 53] on mat-dialog-container "Análisis Afiliado - CUIL: 20430883950 DATOS PADRÓN ÁGIL: BENGOLEA KEVIN ALEJAND…" at bounding box center [329, 310] width 613 height 527
click at [342, 36] on div at bounding box center [329, 310] width 658 height 620
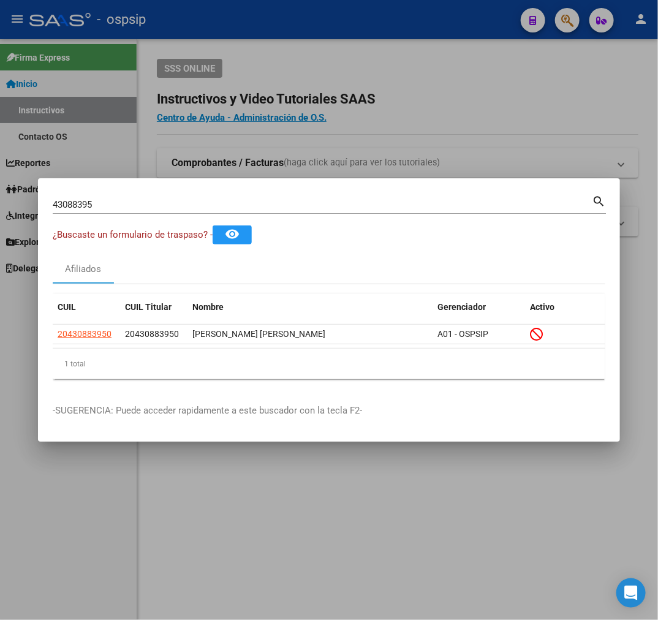
drag, startPoint x: 549, startPoint y: 58, endPoint x: 575, endPoint y: 68, distance: 27.8
click at [567, 64] on div at bounding box center [329, 310] width 658 height 620
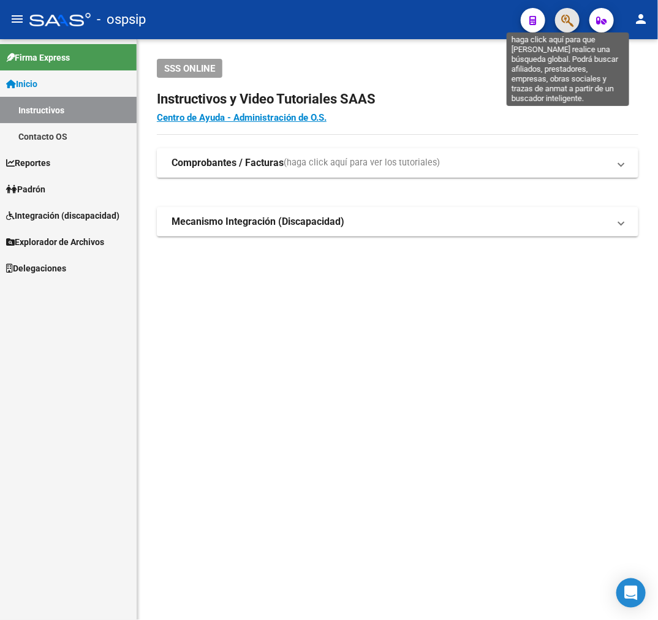
click at [566, 23] on icon "button" at bounding box center [567, 20] width 12 height 14
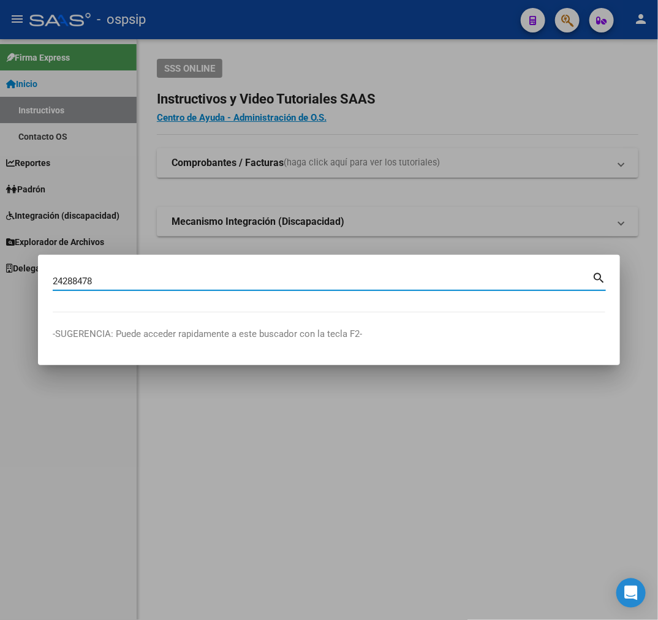
type input "24288478"
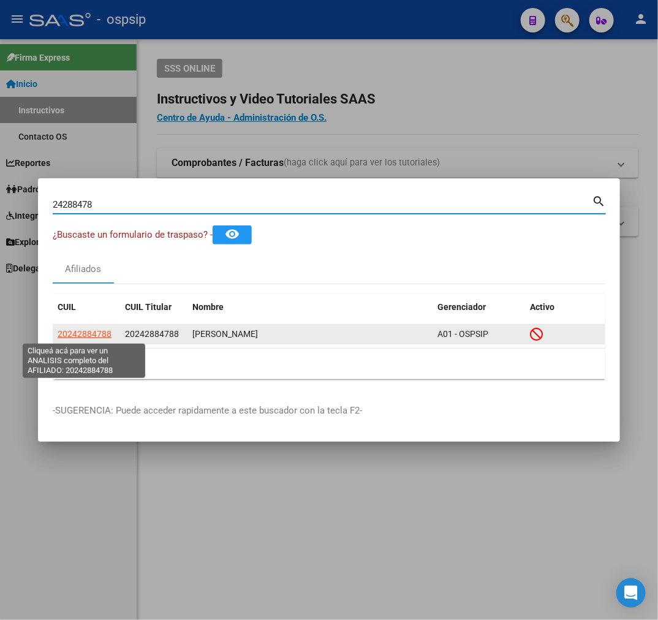
click at [99, 338] on span "20242884788" at bounding box center [85, 334] width 54 height 10
type textarea "20242884788"
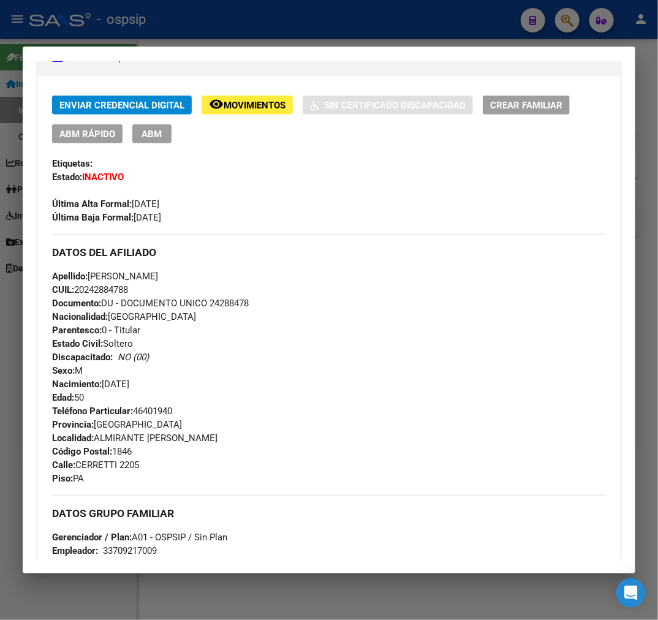
scroll to position [272, 0]
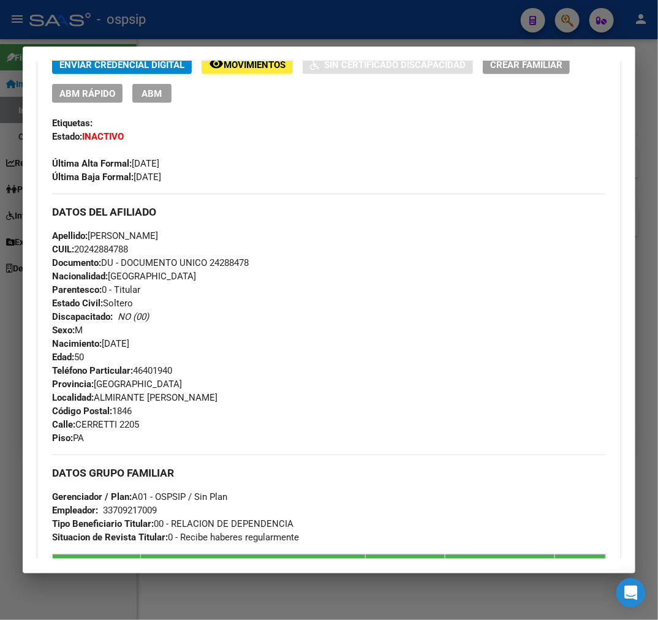
click at [260, 23] on div at bounding box center [329, 310] width 658 height 620
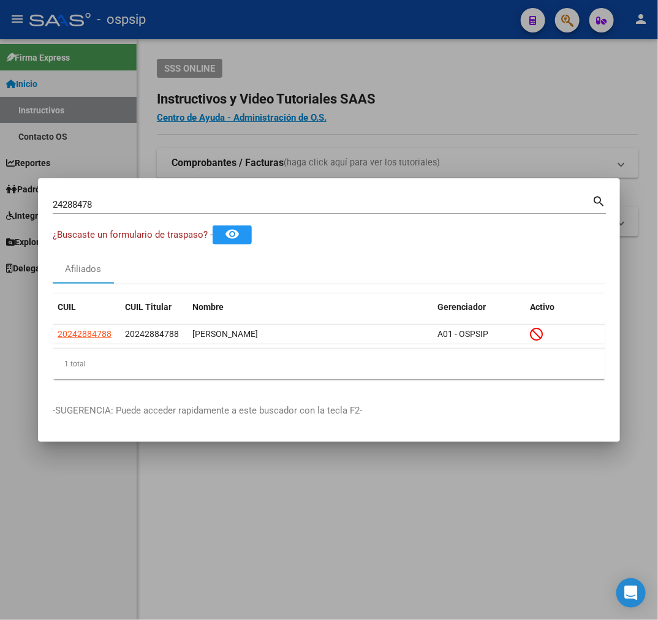
click at [276, 32] on div at bounding box center [329, 310] width 658 height 620
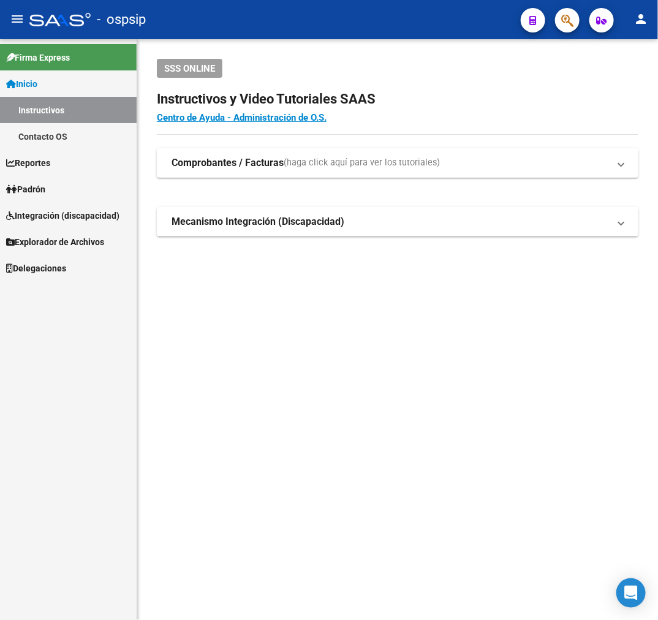
click at [561, 17] on icon "button" at bounding box center [567, 20] width 12 height 14
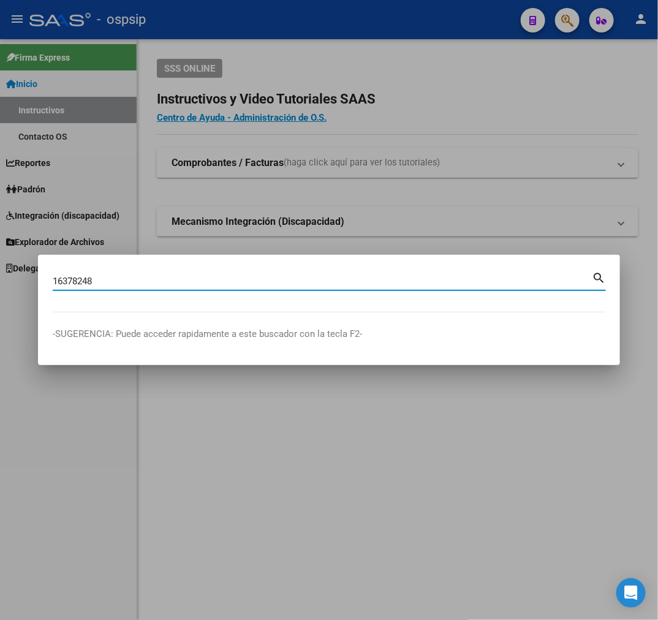
type input "16378248"
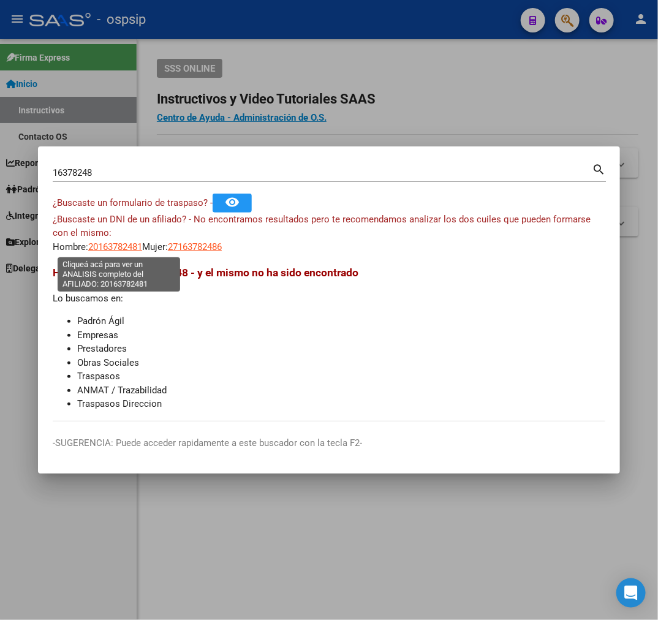
click at [105, 247] on span "20163782481" at bounding box center [115, 246] width 54 height 11
type textarea "20163782481"
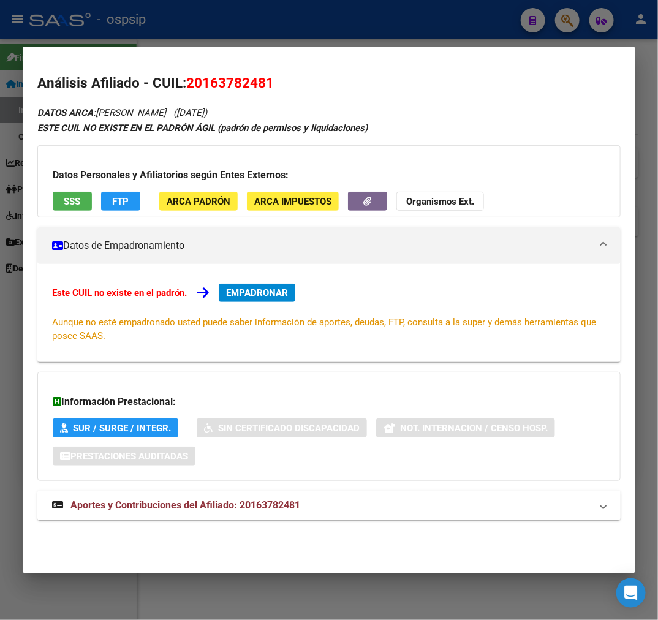
drag, startPoint x: 295, startPoint y: 507, endPoint x: 302, endPoint y: 498, distance: 11.8
click at [302, 499] on mat-panel-title "Aportes y Contribuciones del Afiliado: 20163782481" at bounding box center [321, 505] width 539 height 15
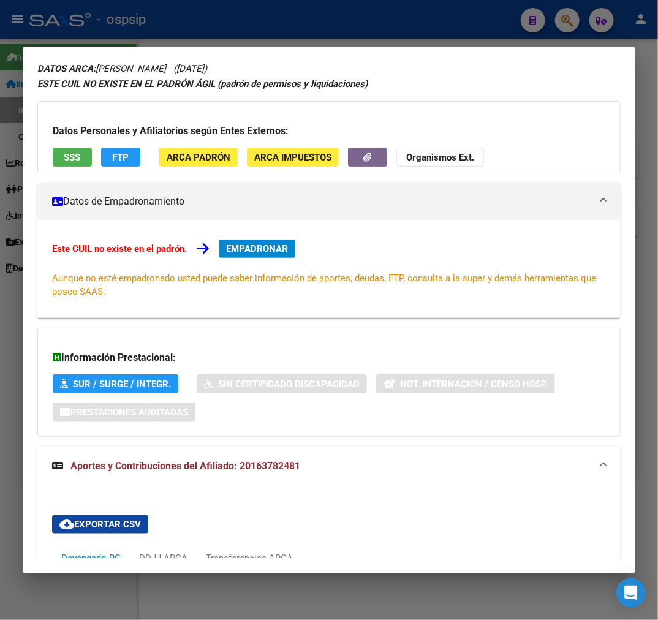
scroll to position [0, 0]
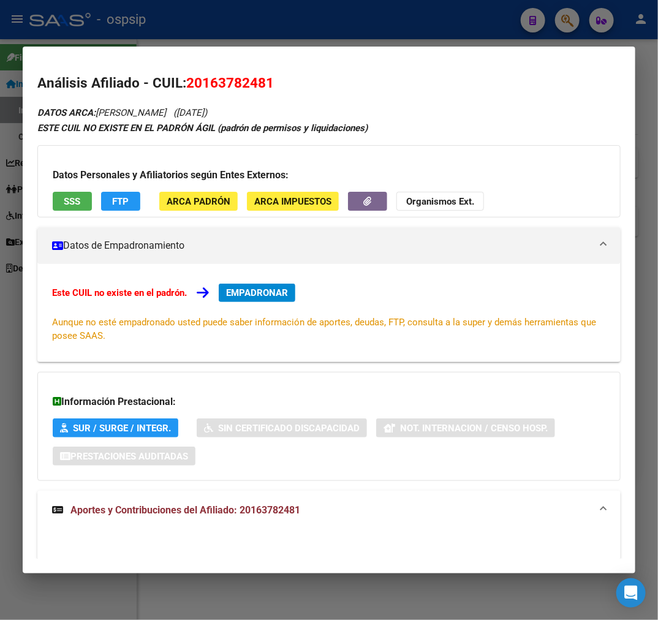
click at [313, 28] on div at bounding box center [329, 310] width 658 height 620
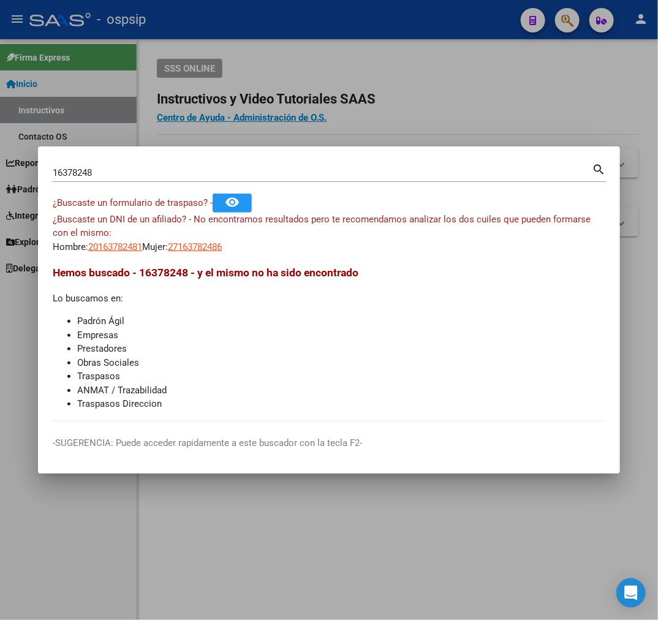
drag, startPoint x: 313, startPoint y: 28, endPoint x: 564, endPoint y: 94, distance: 259.8
click at [313, 32] on div at bounding box center [329, 310] width 658 height 620
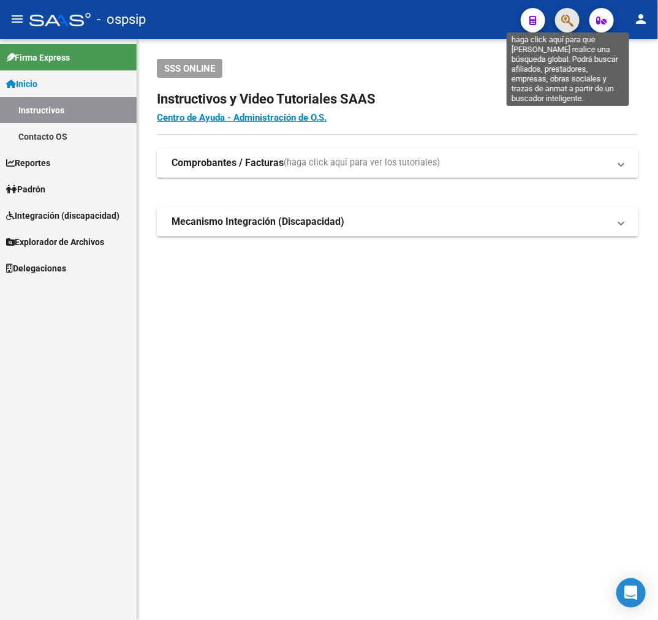
click at [573, 22] on icon "button" at bounding box center [567, 20] width 12 height 14
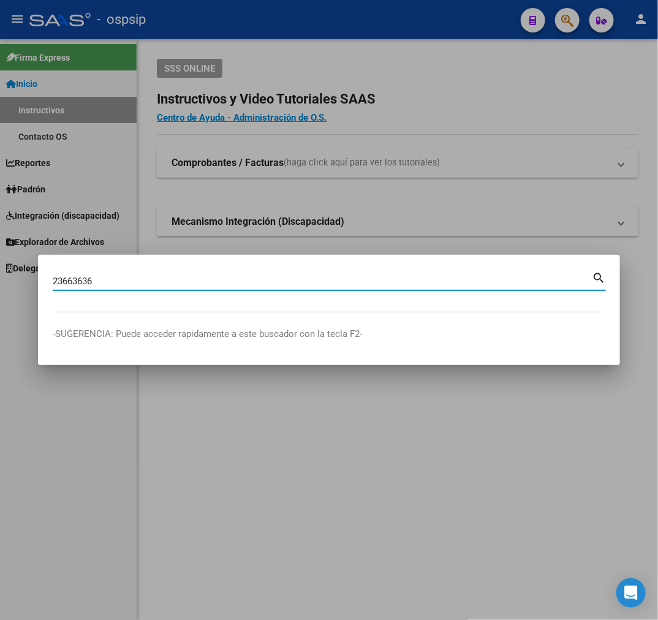
type input "23663636"
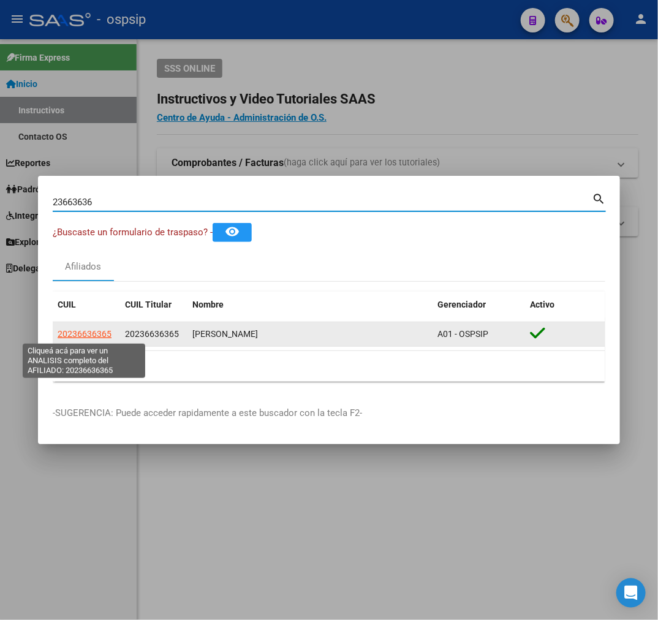
click at [90, 333] on span "20236636365" at bounding box center [85, 334] width 54 height 10
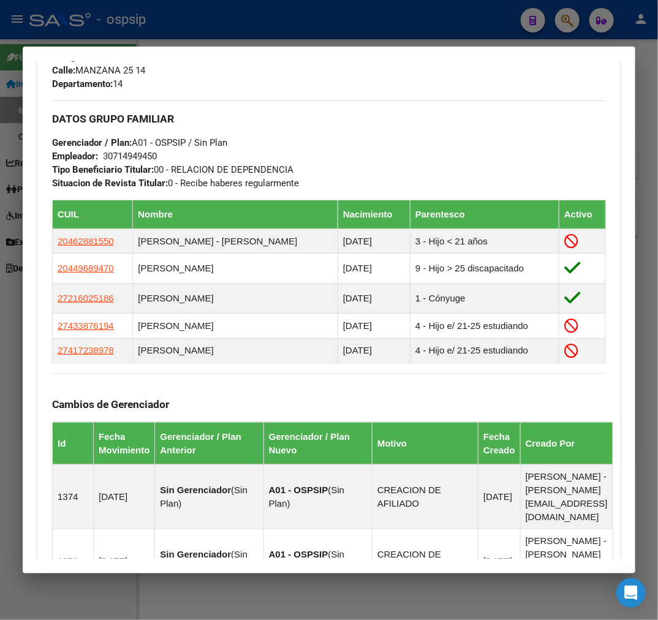
scroll to position [1065, 0]
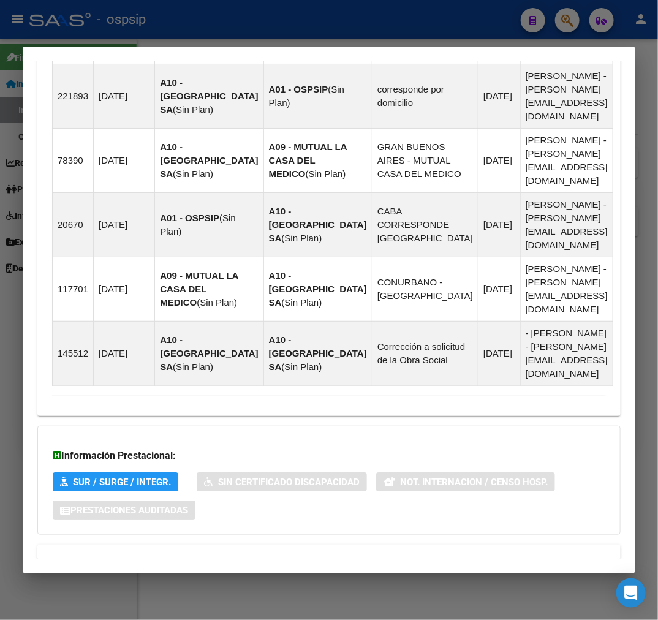
scroll to position [1262, 0]
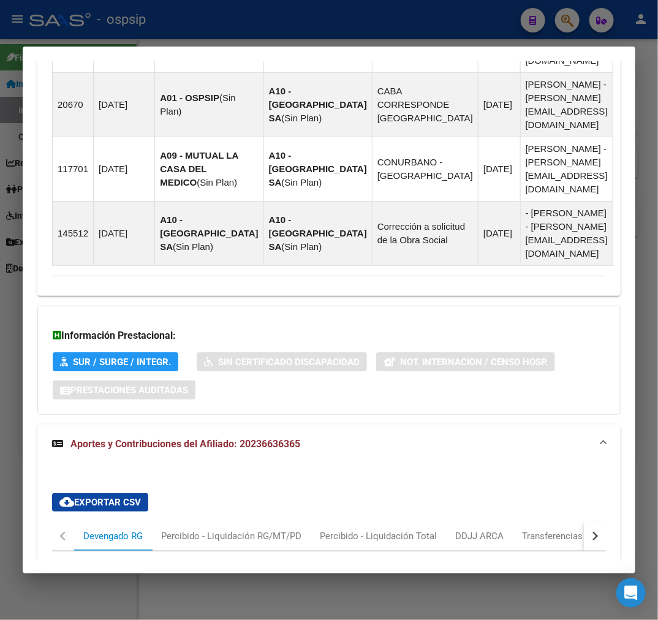
click at [589, 532] on div "button" at bounding box center [593, 536] width 9 height 9
click at [64, 521] on button "button" at bounding box center [63, 535] width 22 height 29
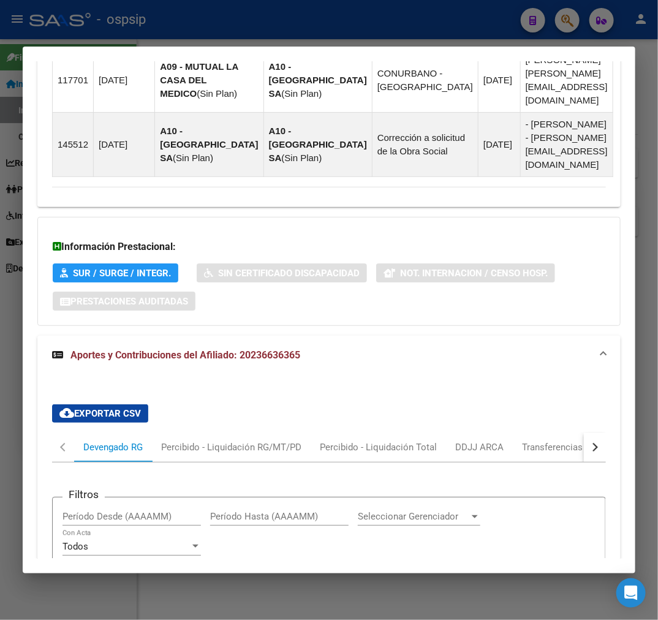
scroll to position [1558, 0]
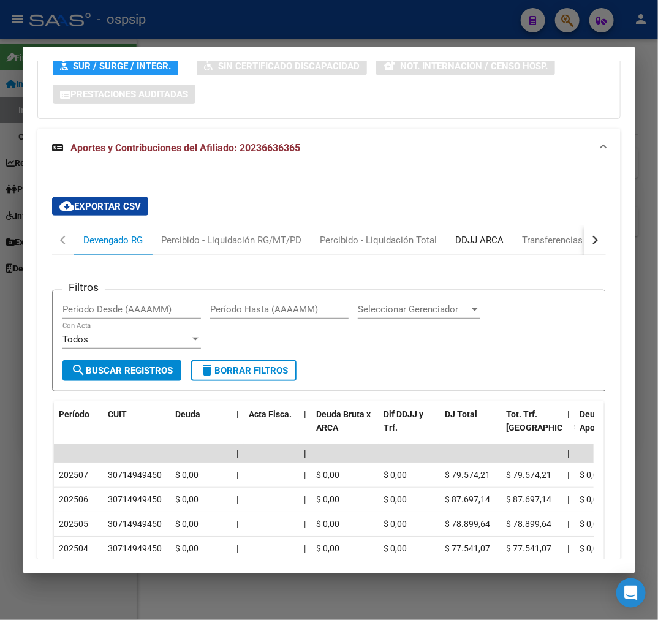
click at [491, 233] on div "DDJJ ARCA" at bounding box center [479, 239] width 48 height 13
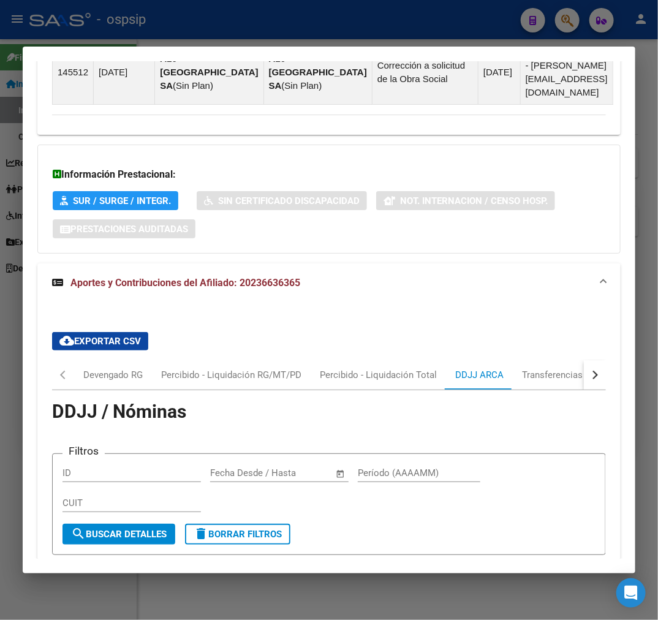
scroll to position [1477, 0]
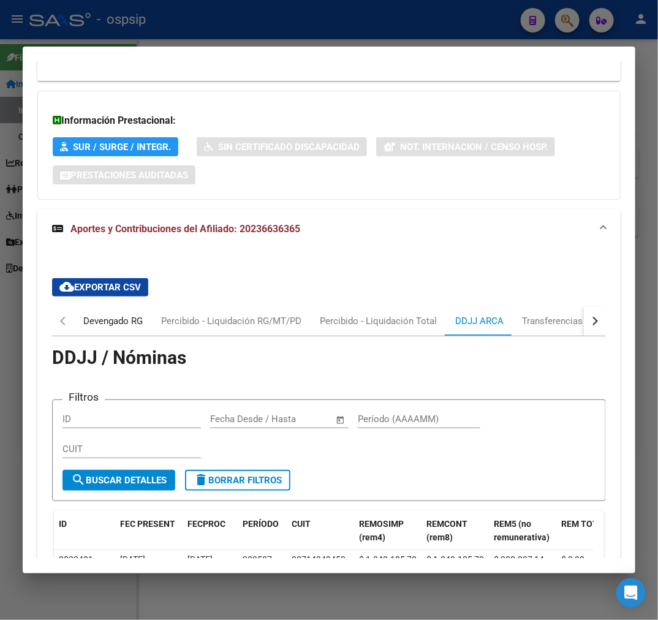
click at [102, 314] on div "Devengado RG" at bounding box center [112, 320] width 59 height 13
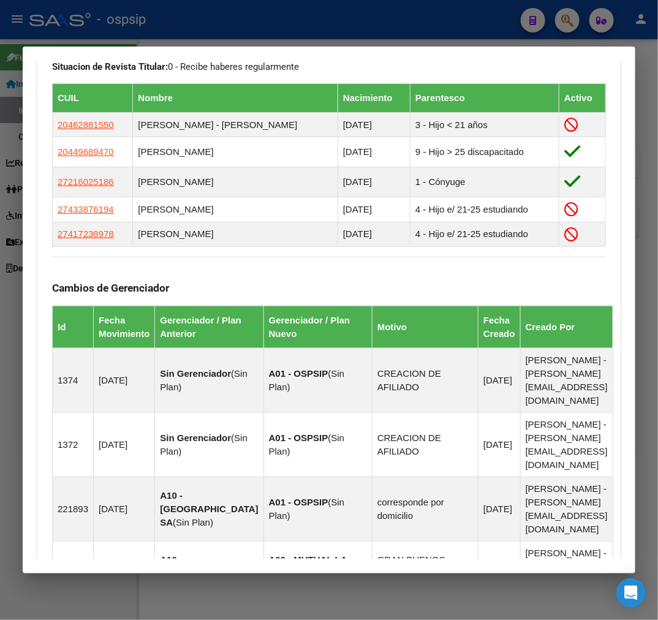
scroll to position [728, 0]
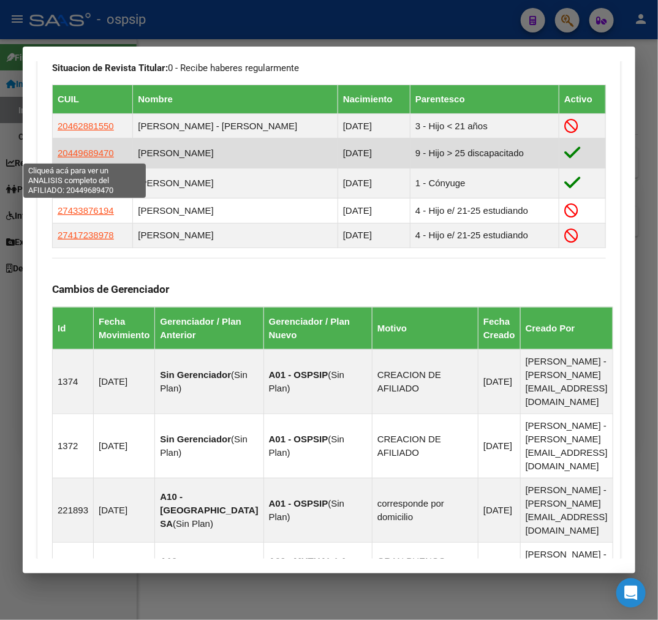
click at [76, 157] on span "20449689470" at bounding box center [86, 153] width 56 height 10
type textarea "20449689470"
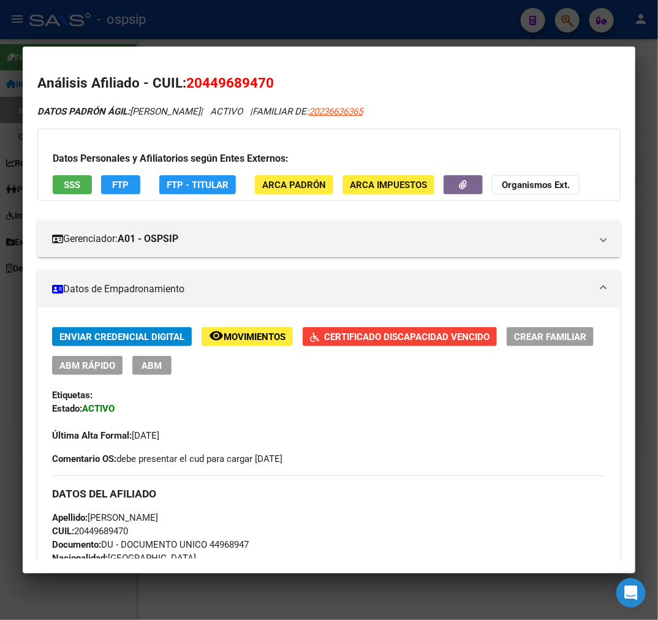
scroll to position [272, 0]
